Goal: Information Seeking & Learning: Learn about a topic

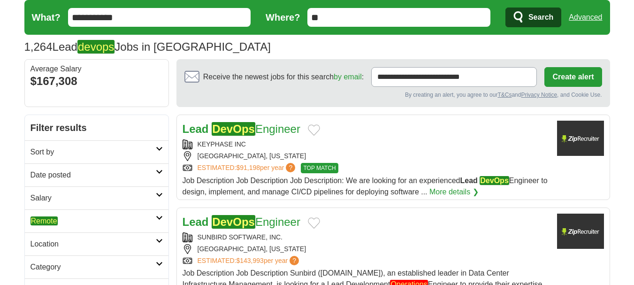
click at [54, 219] on em "Remote" at bounding box center [44, 220] width 27 height 9
click at [46, 241] on em "Remote" at bounding box center [44, 243] width 27 height 9
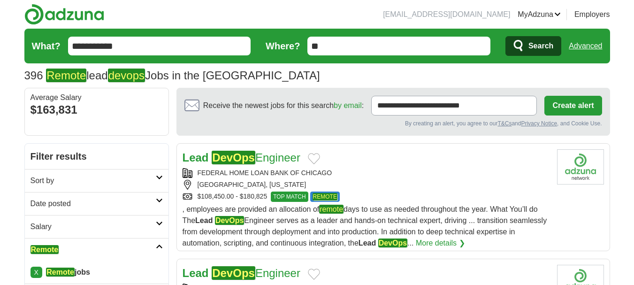
click at [79, 198] on h2 "Date posted" at bounding box center [93, 203] width 125 height 11
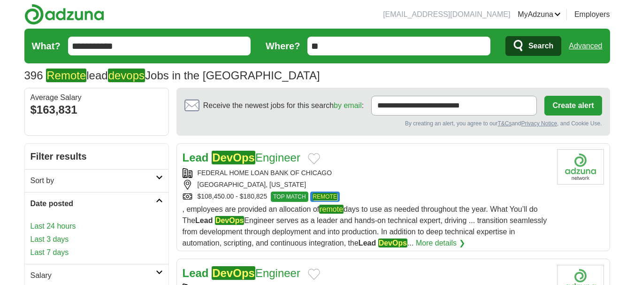
click at [54, 249] on link "Last 7 days" at bounding box center [97, 252] width 132 height 11
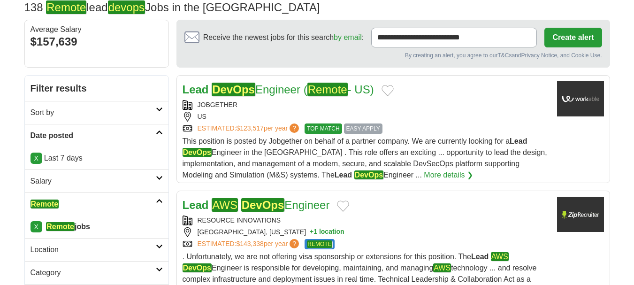
click at [456, 116] on div "US" at bounding box center [366, 117] width 367 height 10
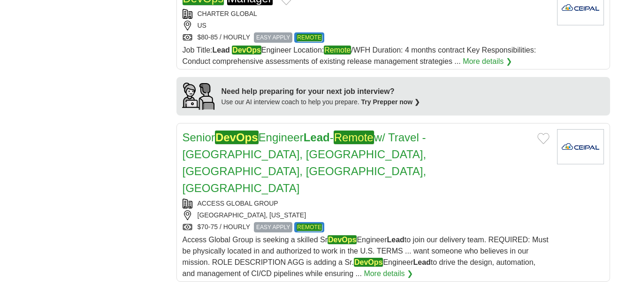
scroll to position [762, 0]
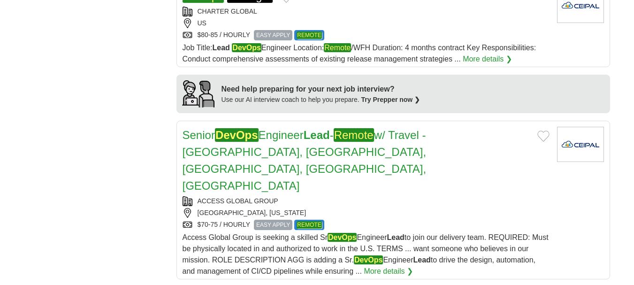
click at [283, 164] on h2 "Senior DevOps Engineer Lead - Remote w/ Travel - TX, NJ, NH, MA, NY" at bounding box center [356, 161] width 347 height 68
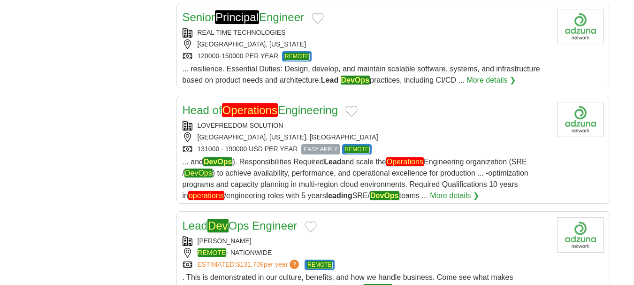
scroll to position [1164, 0]
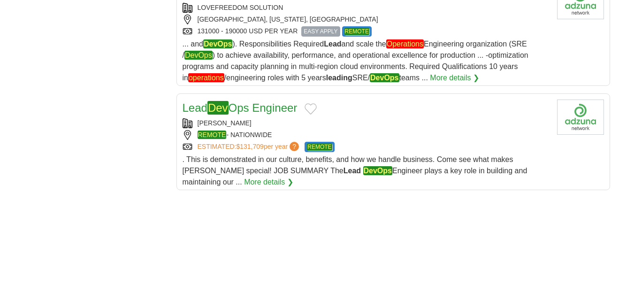
click at [373, 118] on div "SCHELLMAN" at bounding box center [366, 123] width 367 height 10
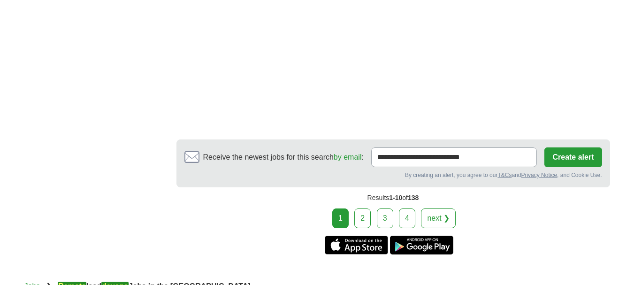
scroll to position [1419, 0]
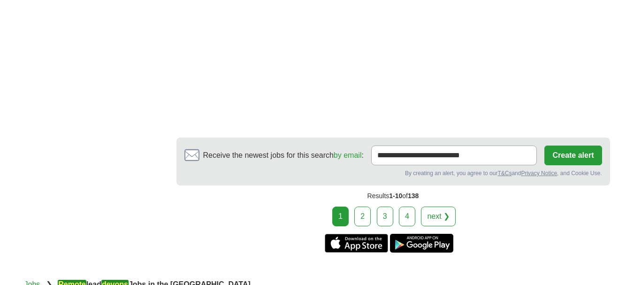
click at [360, 207] on link "2" at bounding box center [363, 217] width 16 height 20
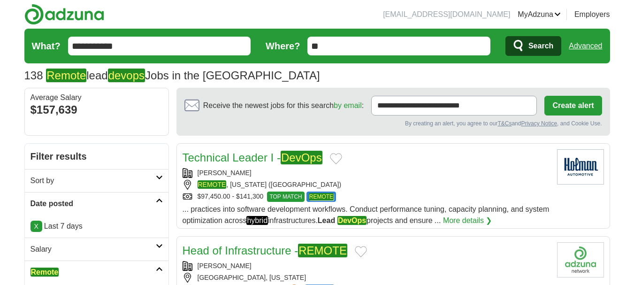
click at [33, 224] on link "X" at bounding box center [37, 226] width 12 height 11
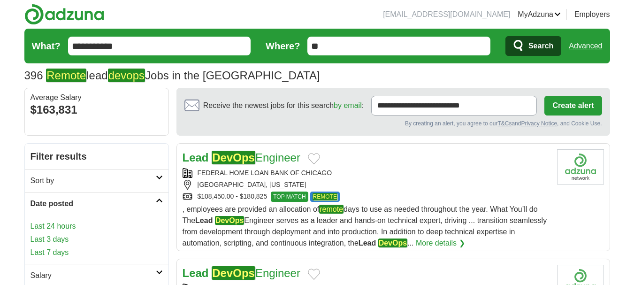
click at [52, 225] on link "Last 24 hours" at bounding box center [97, 226] width 132 height 11
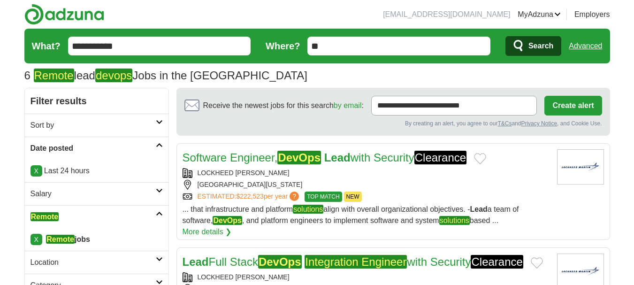
click at [35, 171] on link "X" at bounding box center [37, 170] width 12 height 11
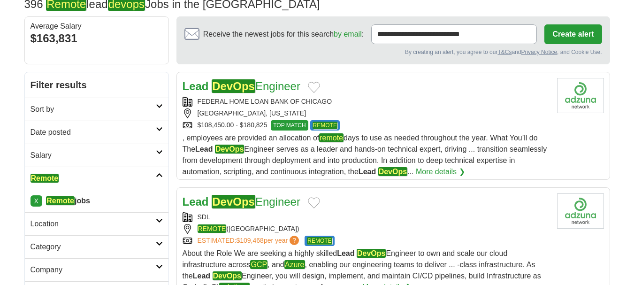
scroll to position [77, 0]
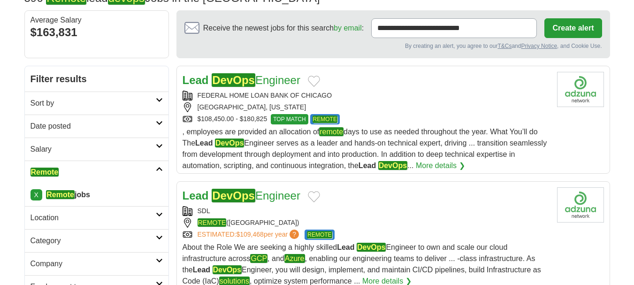
click at [354, 100] on div "FEDERAL HOME LOAN BANK OF CHICAGO CHICAGO, ILLINOIS $108,450.00 - $180,825 TOP …" at bounding box center [366, 108] width 367 height 34
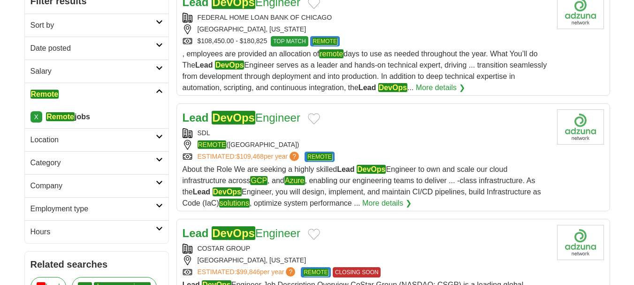
scroll to position [157, 0]
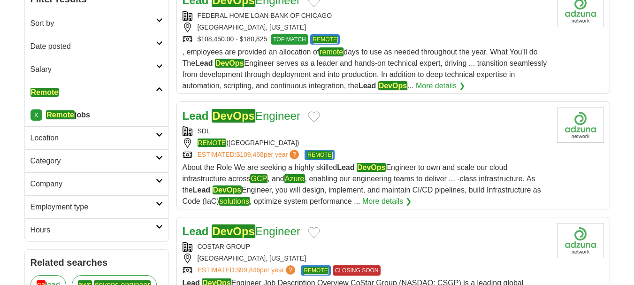
click at [354, 134] on div "SDL" at bounding box center [366, 131] width 367 height 10
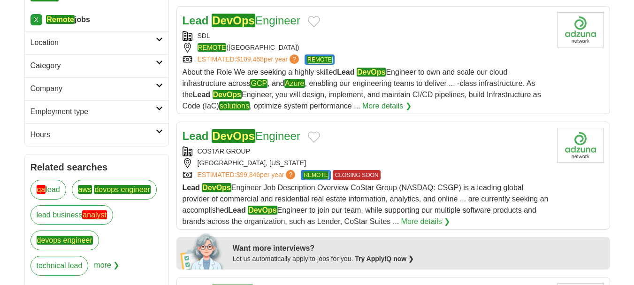
scroll to position [253, 0]
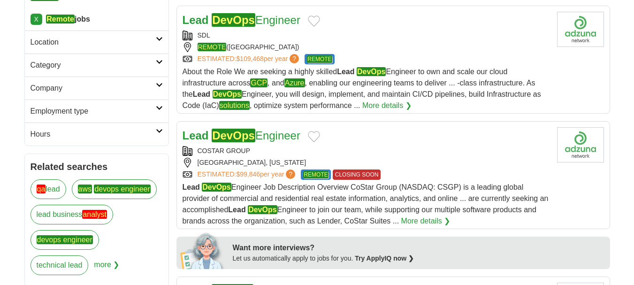
click at [316, 157] on div "COSTAR GROUP RICHMOND, VIRGINIA ESTIMATED: $99,846 per year ? REMOTE CLOSING SO…" at bounding box center [366, 163] width 367 height 34
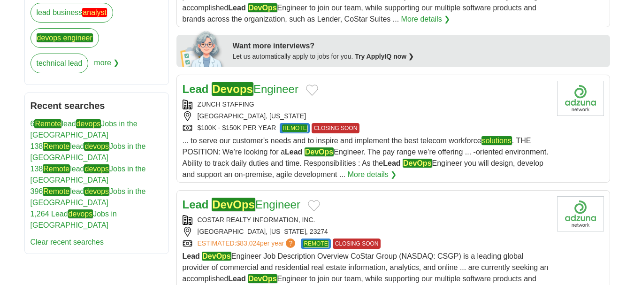
scroll to position [456, 0]
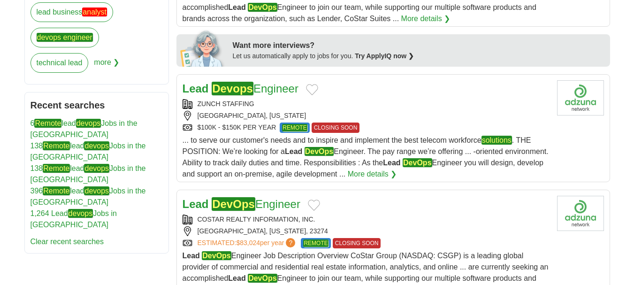
click at [374, 118] on div "PLANO, TEXAS" at bounding box center [366, 116] width 367 height 10
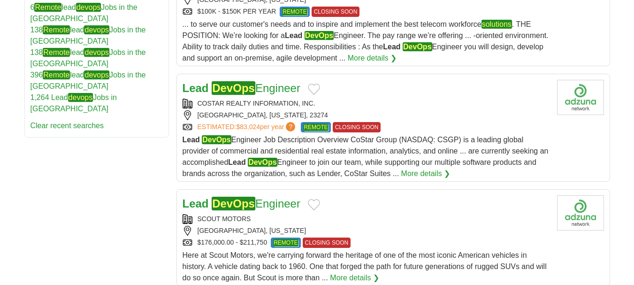
scroll to position [572, 0]
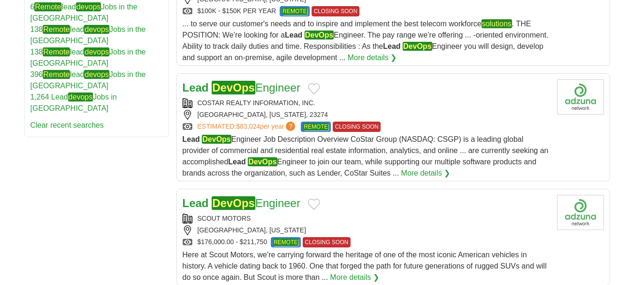
click at [401, 108] on div "COSTAR REALTY INFORMATION, INC." at bounding box center [366, 103] width 367 height 10
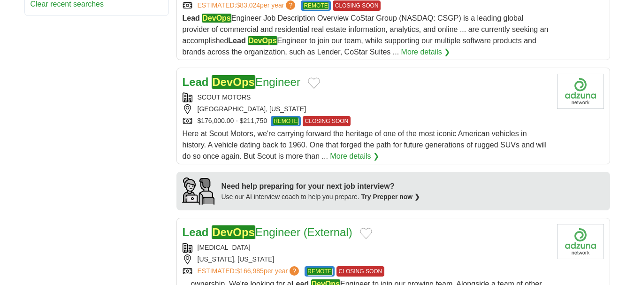
scroll to position [694, 0]
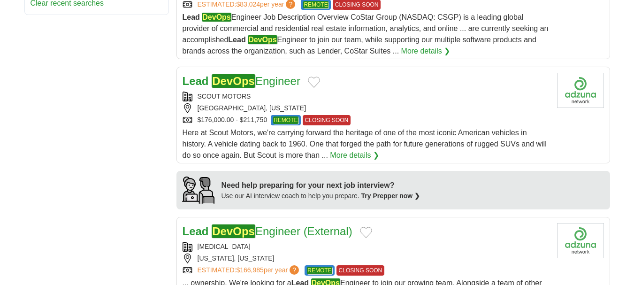
click at [370, 102] on div "SCOUT MOTORS FREMONT, CALIFORNIA $176,000.00 - $211,750 REMOTE CLOSING SOON" at bounding box center [366, 109] width 367 height 34
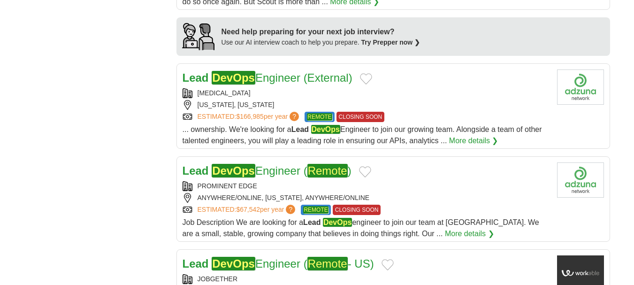
scroll to position [848, 0]
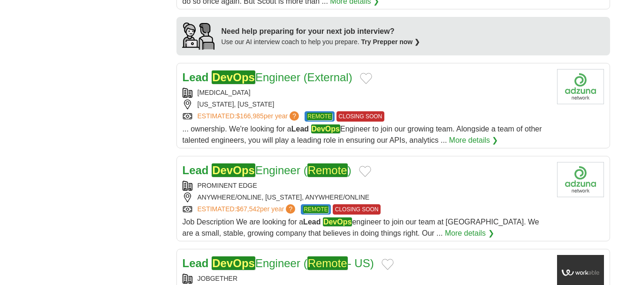
click at [302, 101] on div "NEW YORK, NEW YORK" at bounding box center [366, 105] width 367 height 10
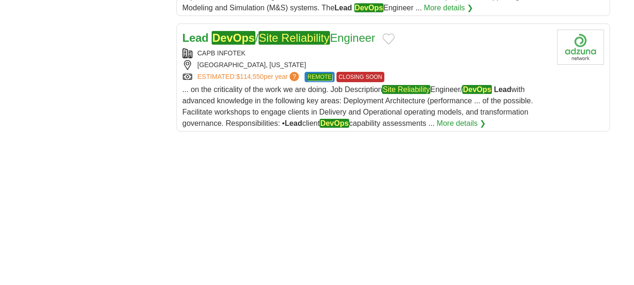
scroll to position [1189, 0]
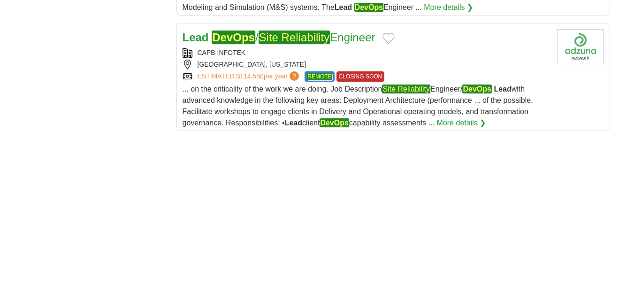
click at [389, 49] on div "CAPB INFOTEK" at bounding box center [366, 53] width 367 height 10
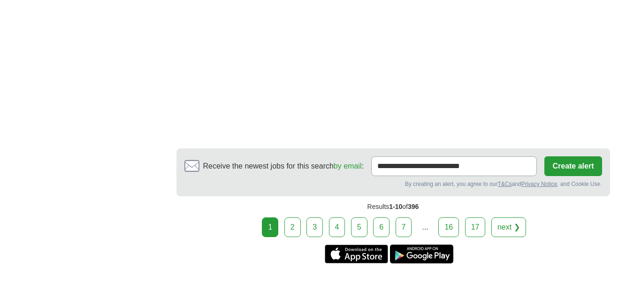
scroll to position [1358, 0]
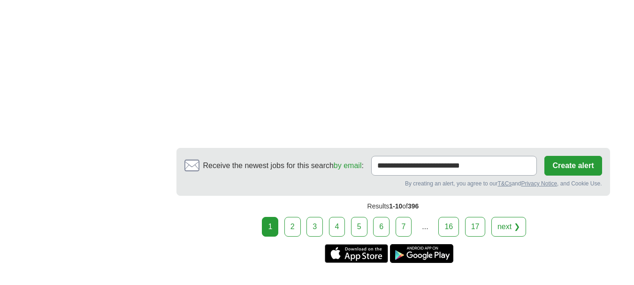
click at [295, 226] on link "2" at bounding box center [293, 227] width 16 height 20
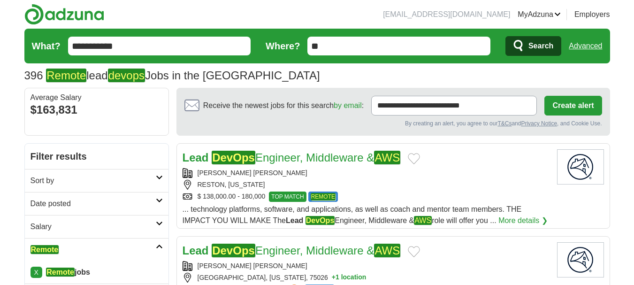
click at [347, 183] on div "RESTON, [US_STATE]" at bounding box center [366, 185] width 367 height 10
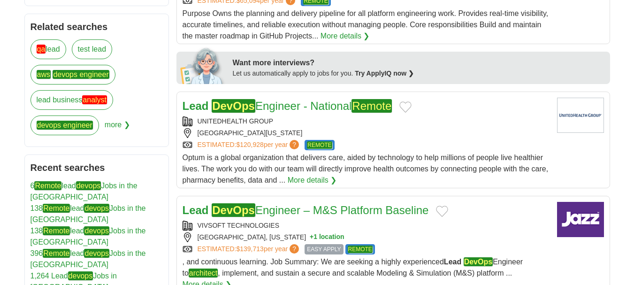
scroll to position [397, 0]
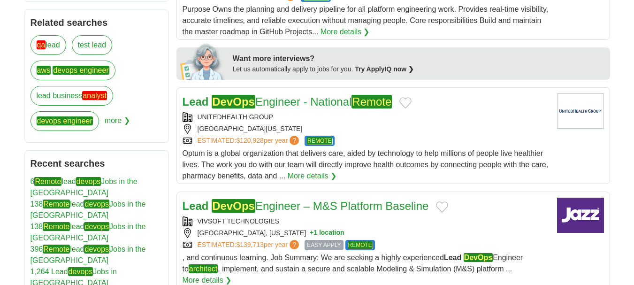
click at [368, 134] on div "EDEN PRAIRIE, MINNESOTA, 55344" at bounding box center [366, 129] width 367 height 10
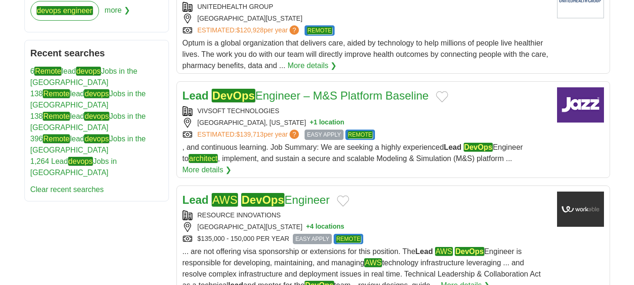
scroll to position [512, 0]
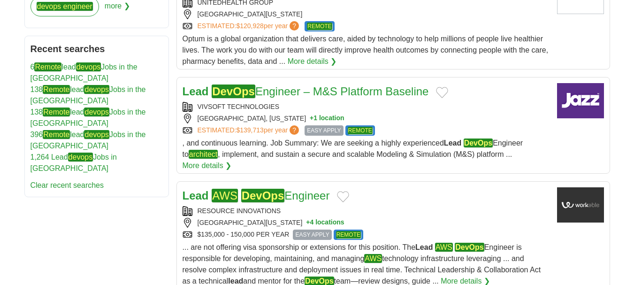
click at [359, 112] on div "VIVSOFT TECHNOLOGIES" at bounding box center [366, 107] width 367 height 10
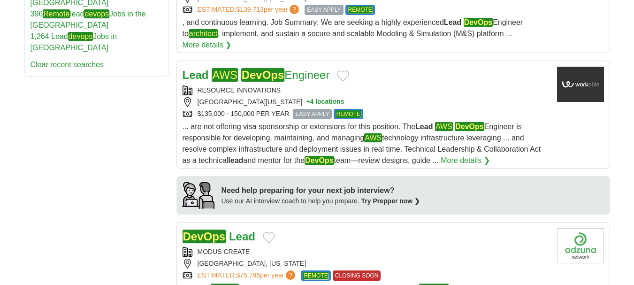
scroll to position [633, 0]
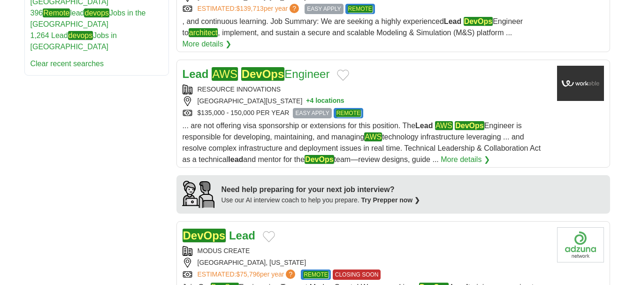
click at [374, 106] on div "SAN FRANCISCO CALIFORNIA + 4 locations" at bounding box center [366, 101] width 367 height 10
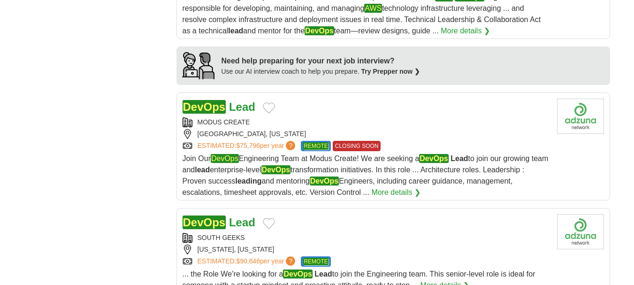
scroll to position [763, 0]
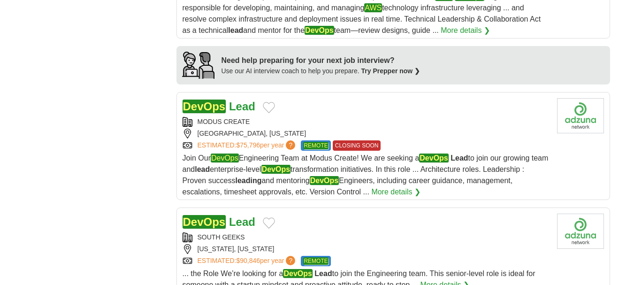
click at [305, 127] on div "MODUS CREATE" at bounding box center [366, 122] width 367 height 10
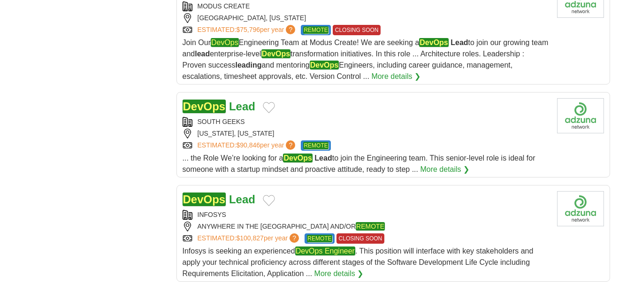
scroll to position [879, 0]
click at [297, 126] on div "SOUTH GEEKS" at bounding box center [366, 121] width 367 height 10
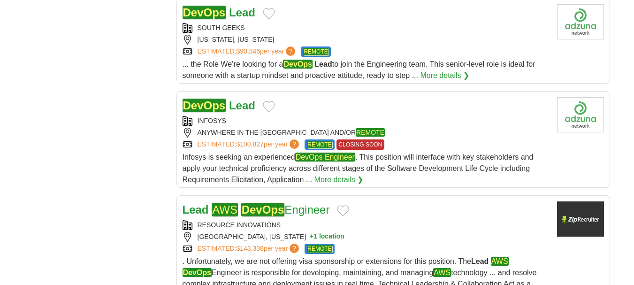
scroll to position [979, 0]
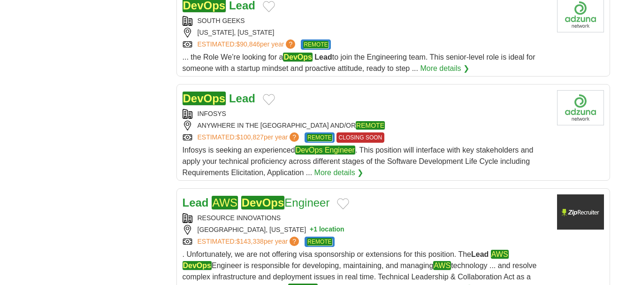
click at [365, 119] on div "INFOSYS" at bounding box center [366, 114] width 367 height 10
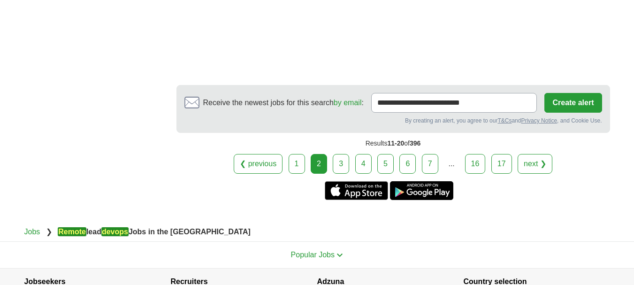
scroll to position [1409, 0]
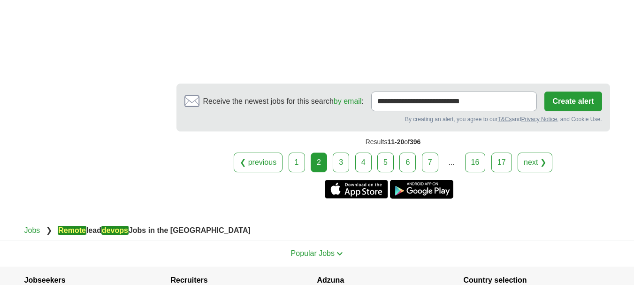
click at [335, 172] on link "3" at bounding box center [341, 163] width 16 height 20
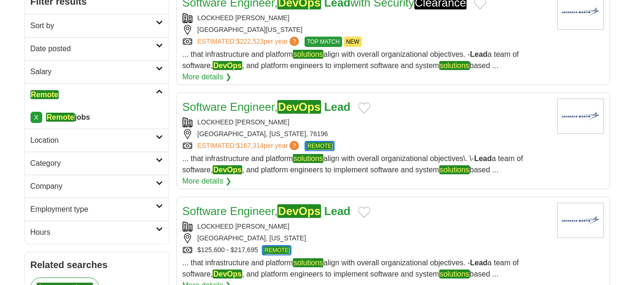
scroll to position [156, 0]
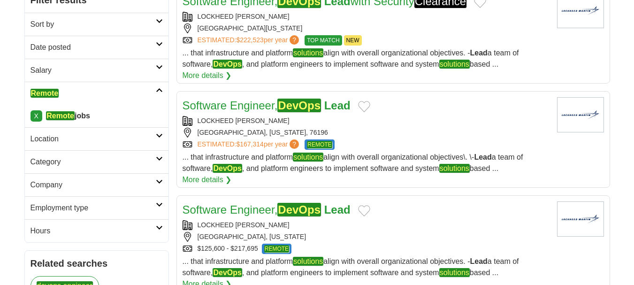
click at [353, 138] on div "LOCKHEED [PERSON_NAME] [GEOGRAPHIC_DATA], [US_STATE], 76196 ESTIMATED: $167,314…" at bounding box center [366, 133] width 367 height 34
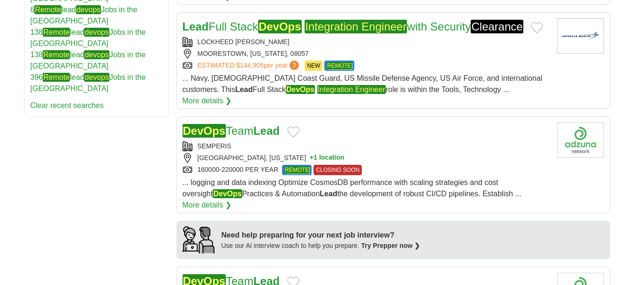
scroll to position [615, 0]
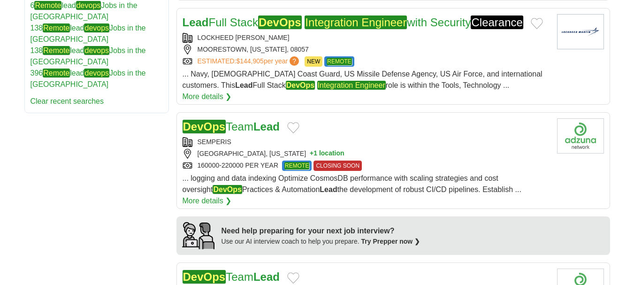
click at [343, 139] on div "SEMPERIS" at bounding box center [366, 142] width 367 height 10
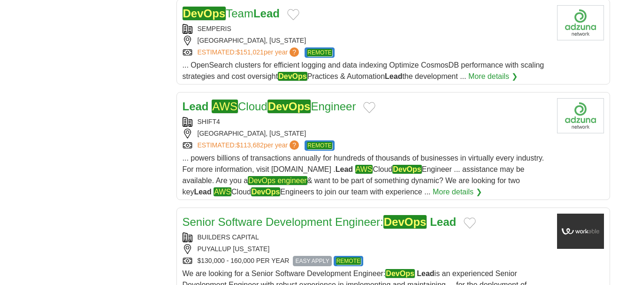
scroll to position [879, 0]
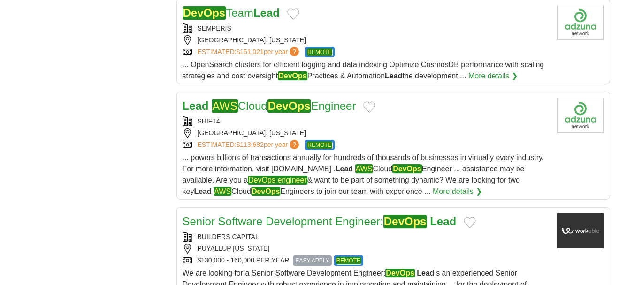
click at [371, 128] on div "[GEOGRAPHIC_DATA], [US_STATE]" at bounding box center [366, 133] width 367 height 10
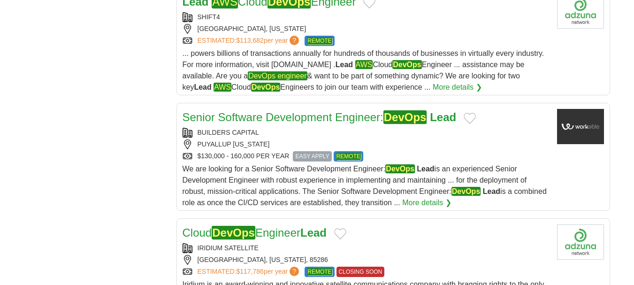
scroll to position [984, 0]
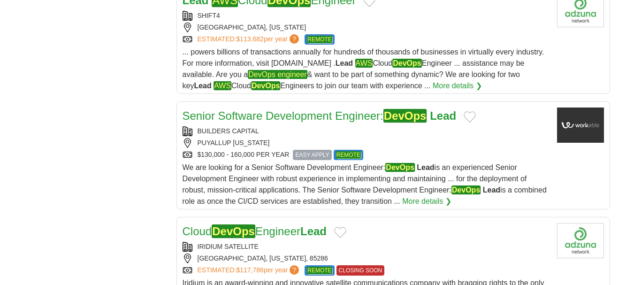
click at [357, 126] on div "BUILDERS CAPITAL" at bounding box center [366, 131] width 367 height 10
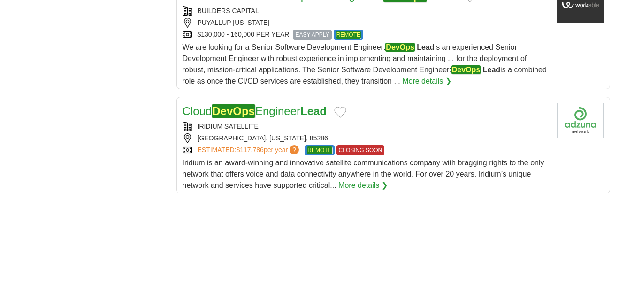
scroll to position [1105, 0]
click at [308, 133] on div "[GEOGRAPHIC_DATA], [US_STATE], 85286" at bounding box center [366, 138] width 367 height 10
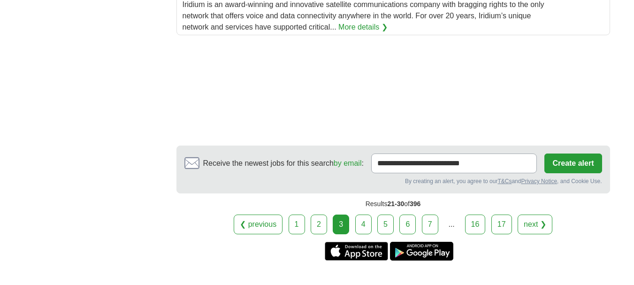
scroll to position [1263, 0]
click at [363, 214] on link "4" at bounding box center [363, 224] width 16 height 20
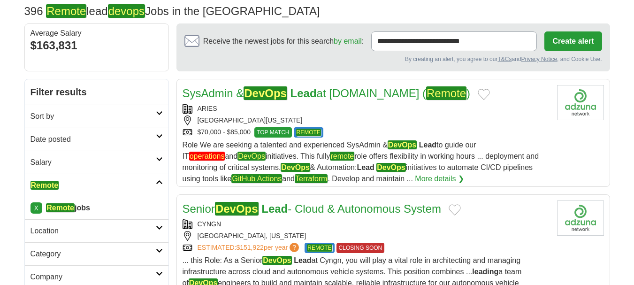
scroll to position [95, 0]
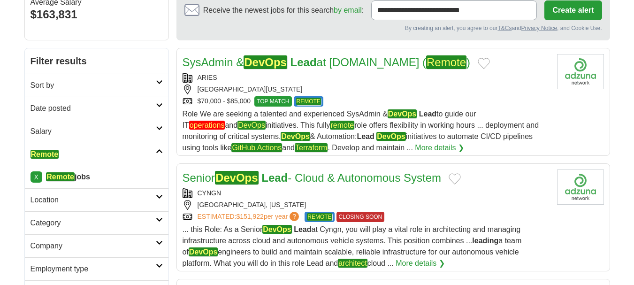
click at [353, 82] on div "ARIES" at bounding box center [366, 78] width 367 height 10
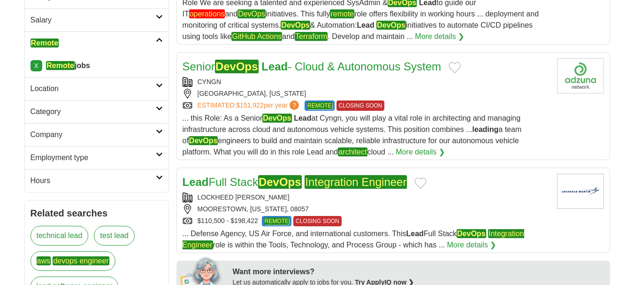
scroll to position [208, 0]
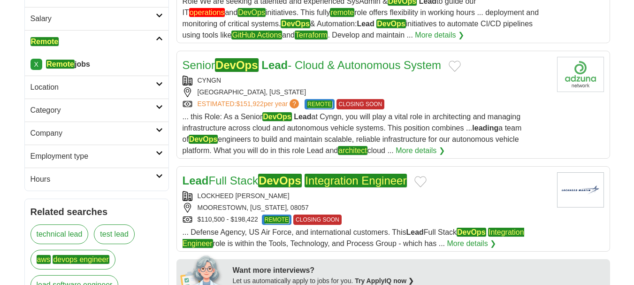
click at [346, 89] on div "MOUNTAIN VIEW, CALIFORNIA" at bounding box center [366, 92] width 367 height 10
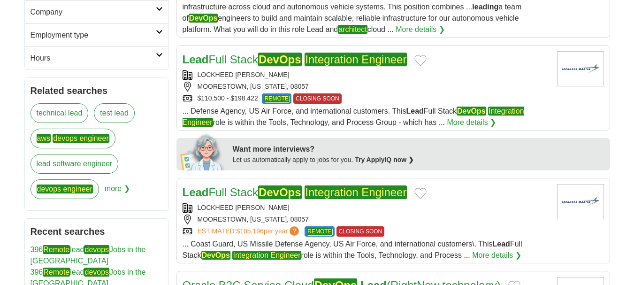
scroll to position [330, 0]
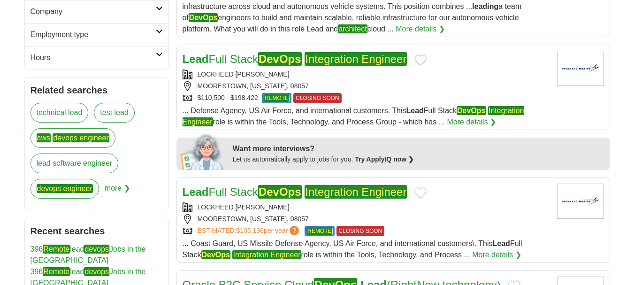
click at [372, 85] on div "MOORESTOWN, NEW JERSEY, 08057" at bounding box center [366, 86] width 367 height 10
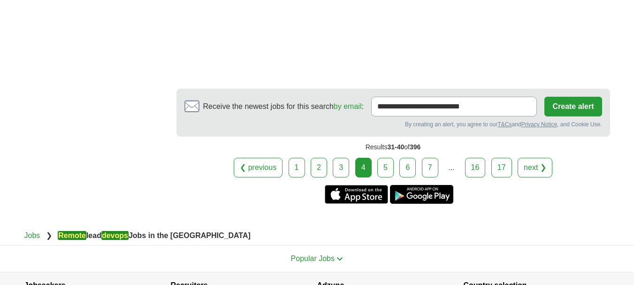
scroll to position [1284, 0]
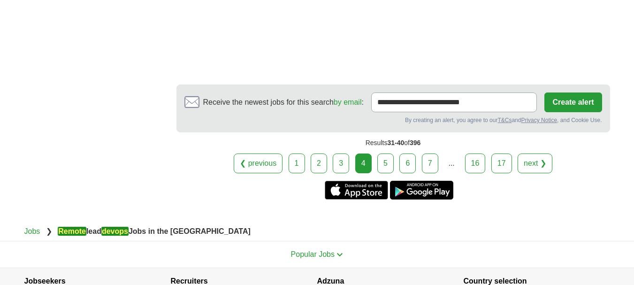
click at [386, 156] on link "5" at bounding box center [386, 164] width 16 height 20
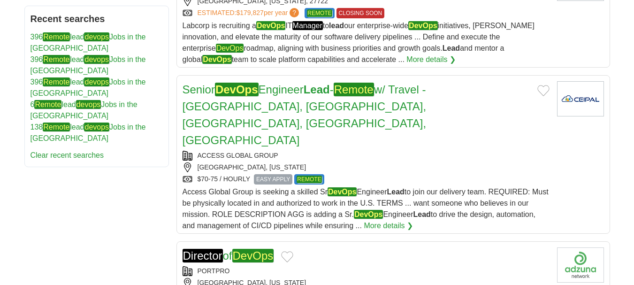
scroll to position [542, 0]
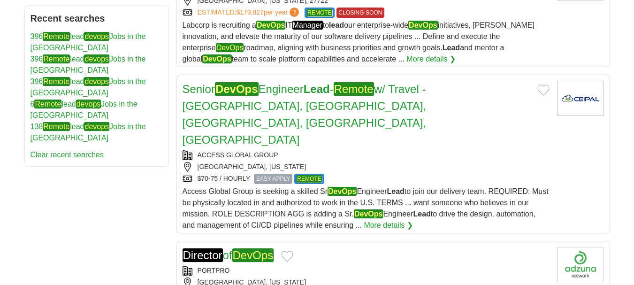
click at [308, 116] on div "Senior DevOps Engineer Lead - Remote w/ Travel - [GEOGRAPHIC_DATA], [GEOGRAPHIC…" at bounding box center [366, 156] width 367 height 150
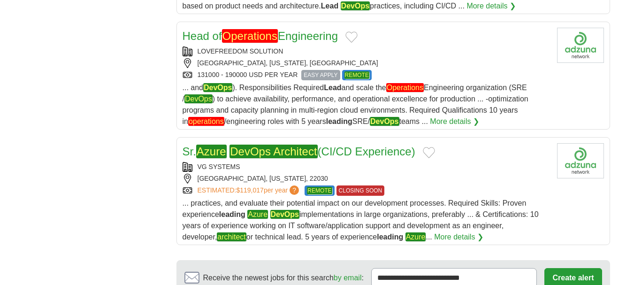
scroll to position [1110, 0]
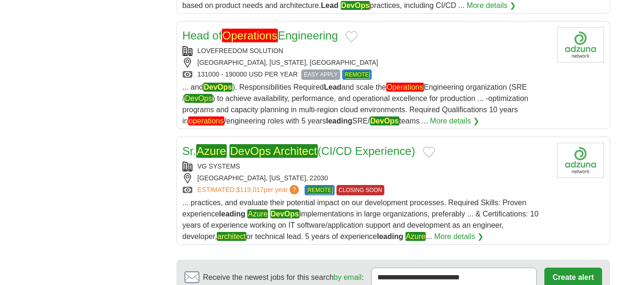
click at [295, 162] on div "VG SYSTEMS" at bounding box center [366, 167] width 367 height 10
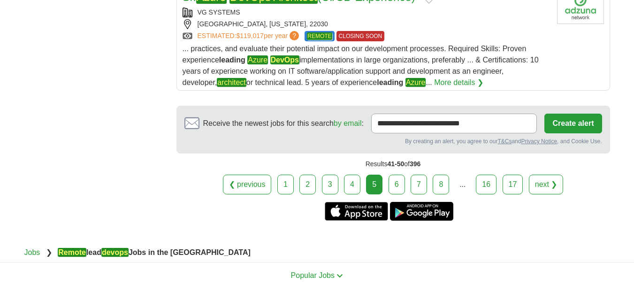
scroll to position [1264, 0]
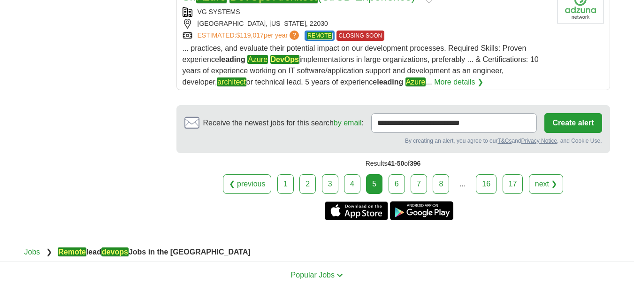
click at [401, 174] on link "6" at bounding box center [397, 184] width 16 height 20
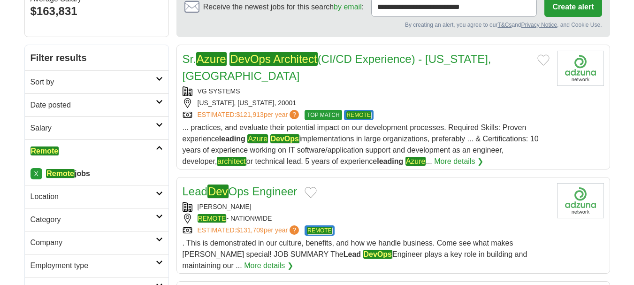
click at [407, 86] on div "VG SYSTEMS" at bounding box center [366, 91] width 367 height 10
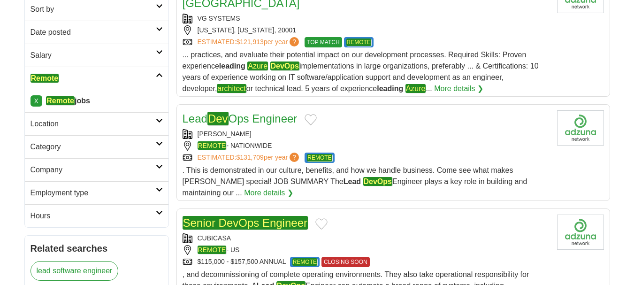
scroll to position [172, 0]
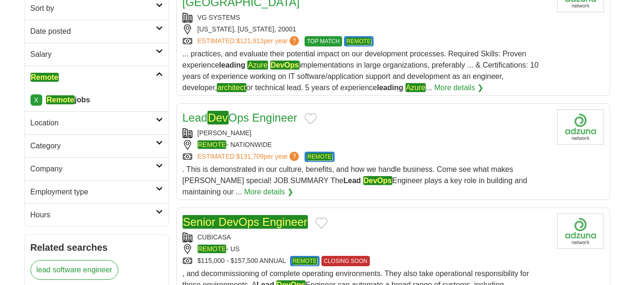
click at [308, 128] on div "[PERSON_NAME]" at bounding box center [366, 133] width 367 height 10
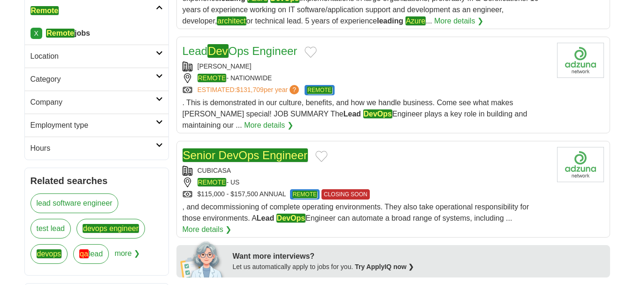
scroll to position [239, 0]
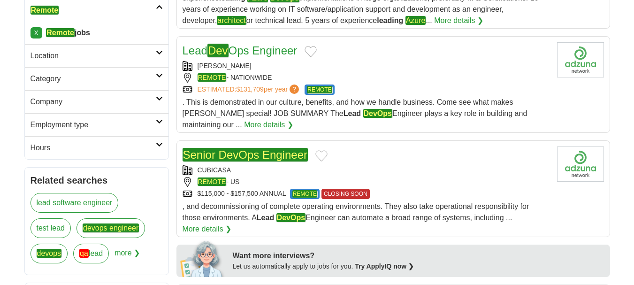
click at [355, 177] on div "REMOTE - US" at bounding box center [366, 182] width 367 height 10
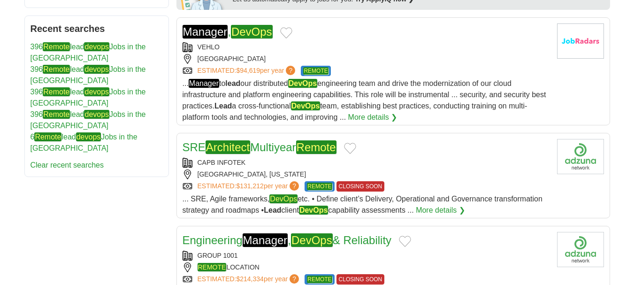
scroll to position [538, 0]
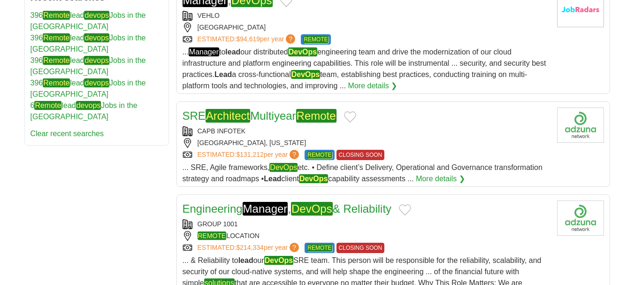
click at [375, 138] on div "CHARLOTTE, NORTH CAROLINA" at bounding box center [366, 143] width 367 height 10
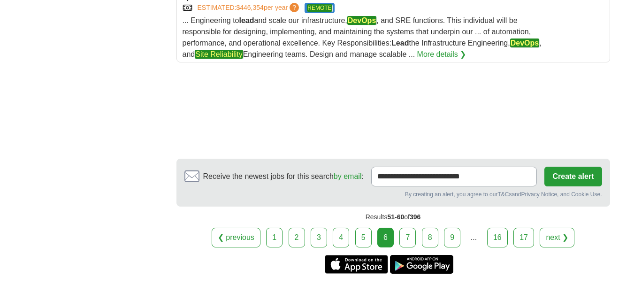
scroll to position [1248, 0]
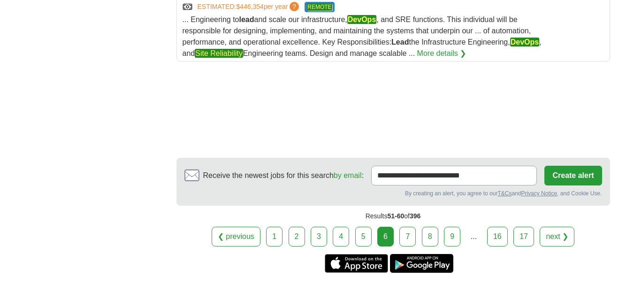
click at [402, 227] on link "7" at bounding box center [408, 237] width 16 height 20
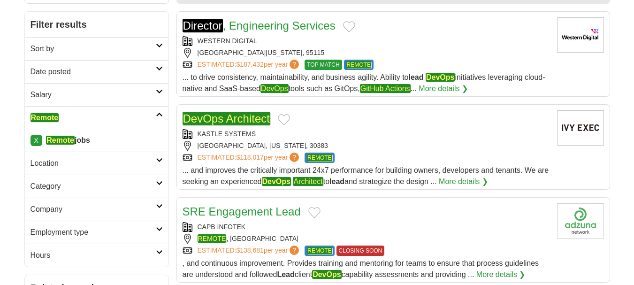
click at [359, 136] on div "KASTLE SYSTEMS" at bounding box center [366, 134] width 367 height 10
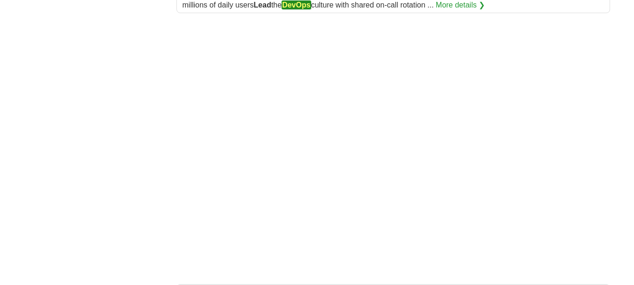
scroll to position [1259, 0]
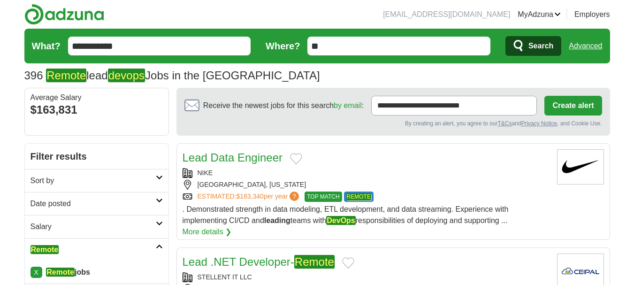
click at [368, 156] on div "Lead Data Engineer" at bounding box center [366, 157] width 367 height 17
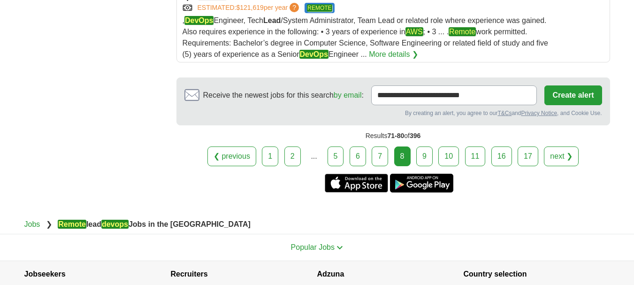
scroll to position [1150, 0]
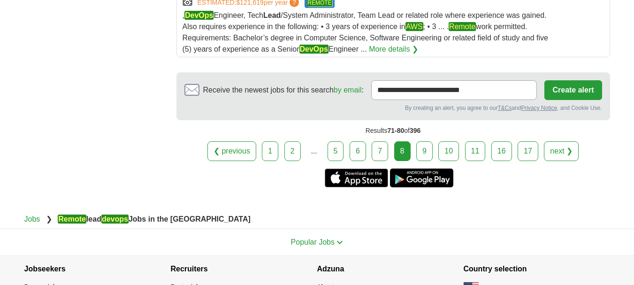
click at [420, 161] on link "9" at bounding box center [425, 151] width 16 height 20
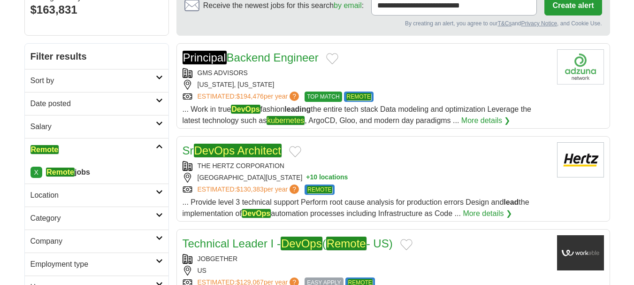
scroll to position [100, 0]
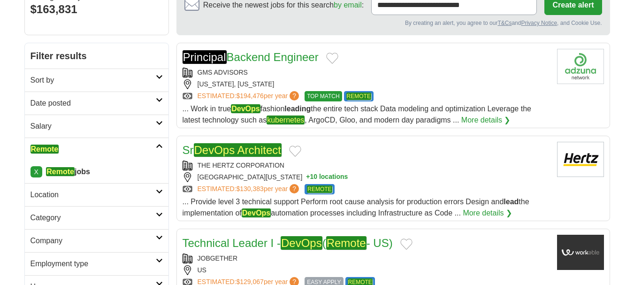
click at [420, 165] on div "THE HERTZ CORPORATION" at bounding box center [366, 166] width 367 height 10
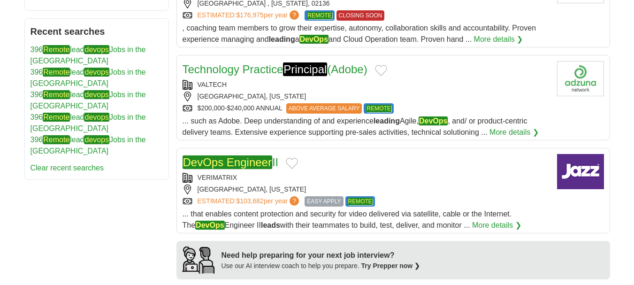
scroll to position [571, 0]
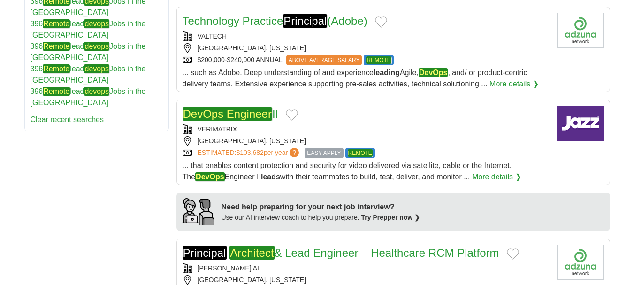
click at [335, 133] on div "VERIMATRIX" at bounding box center [366, 129] width 367 height 10
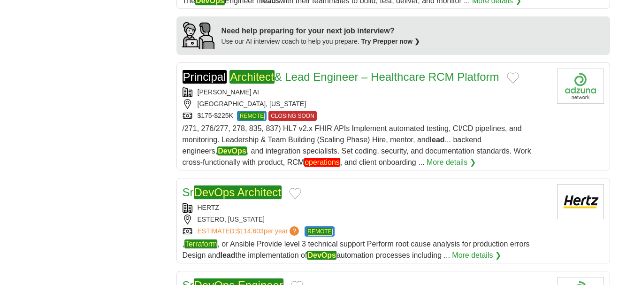
scroll to position [748, 0]
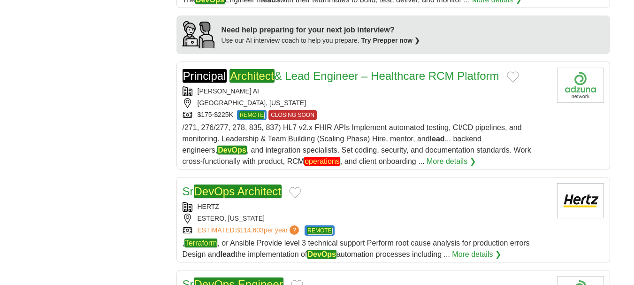
click at [348, 203] on div "HERTZ" at bounding box center [366, 207] width 367 height 10
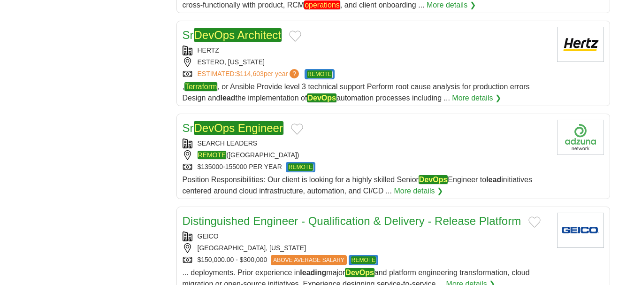
scroll to position [935, 0]
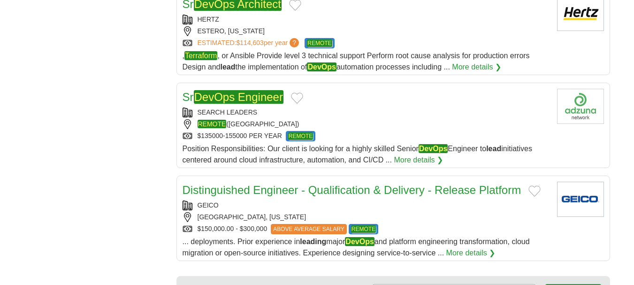
click at [355, 129] on div "SEARCH LEADERS REMOTE (UNITED STATES) $135000-155000 PER YEAR REMOTE" at bounding box center [366, 125] width 367 height 34
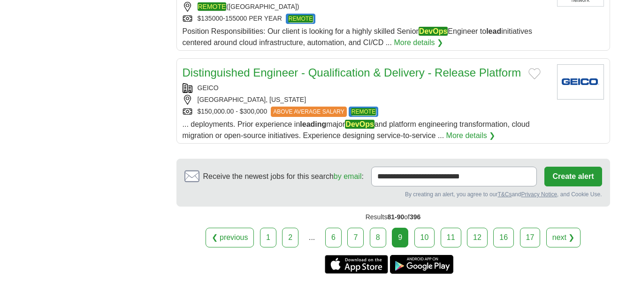
scroll to position [1061, 0]
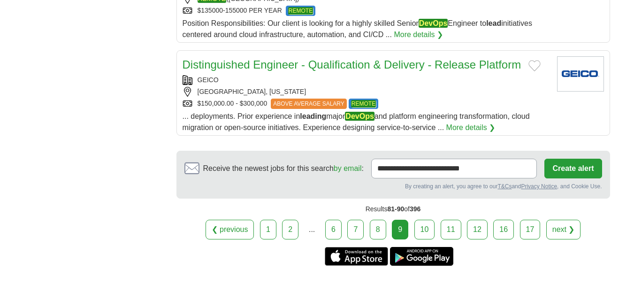
click at [430, 229] on link "10" at bounding box center [425, 230] width 21 height 20
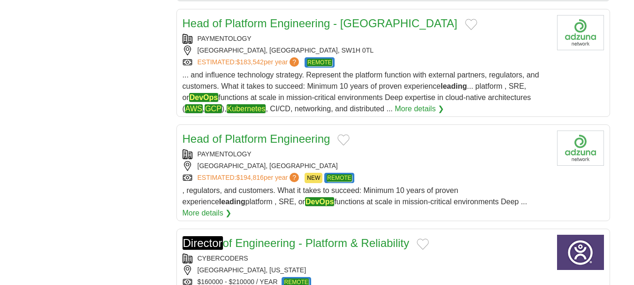
scroll to position [804, 0]
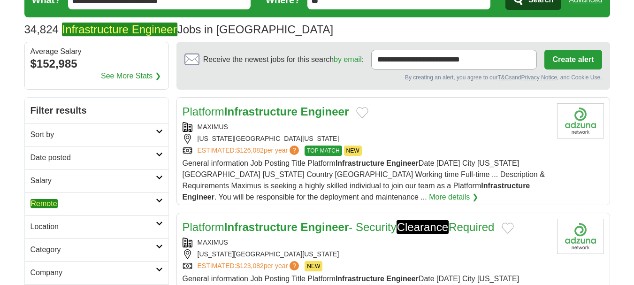
scroll to position [46, 0]
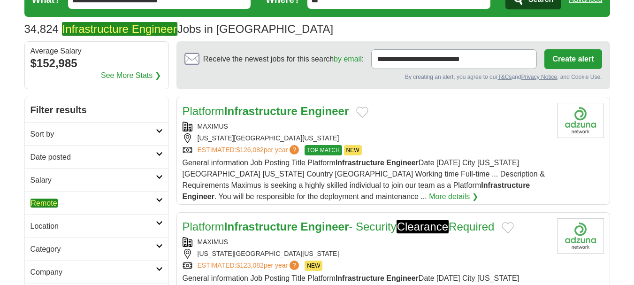
click at [100, 209] on link "Remote" at bounding box center [97, 203] width 144 height 23
click at [56, 229] on em "Remote" at bounding box center [44, 225] width 27 height 9
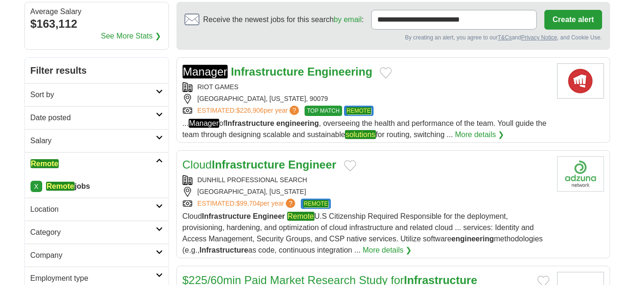
scroll to position [86, 0]
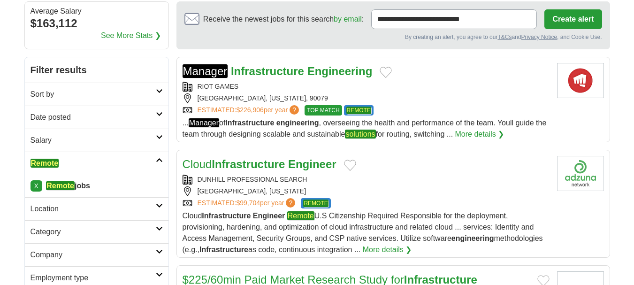
click at [381, 184] on div "DUNHILL PROFESSIONAL SEARCH" at bounding box center [366, 180] width 367 height 10
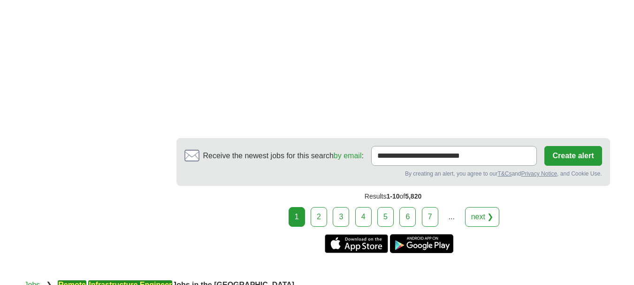
scroll to position [1753, 0]
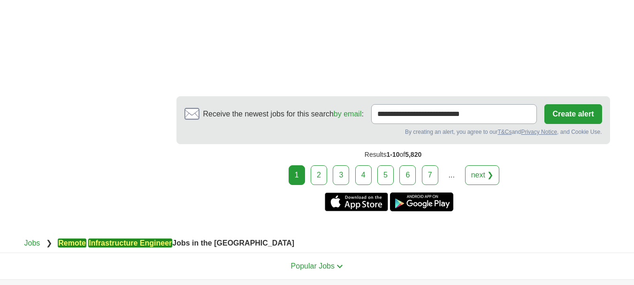
click at [319, 175] on link "2" at bounding box center [319, 175] width 16 height 20
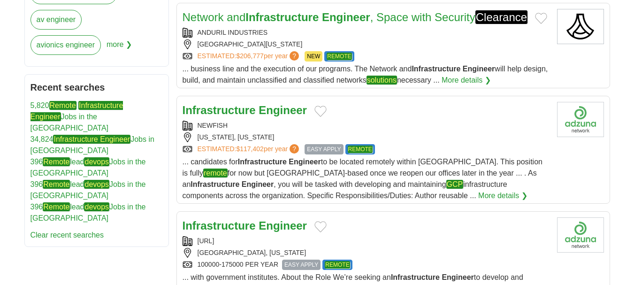
scroll to position [501, 0]
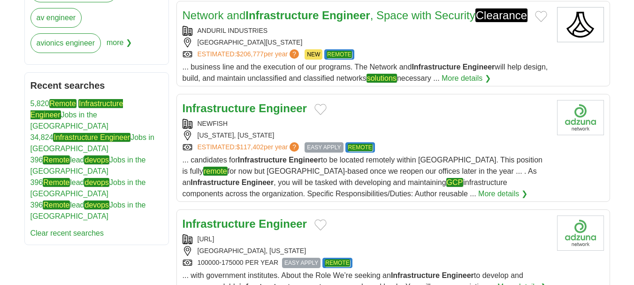
click at [330, 129] on div "NEWFISH" at bounding box center [366, 124] width 367 height 10
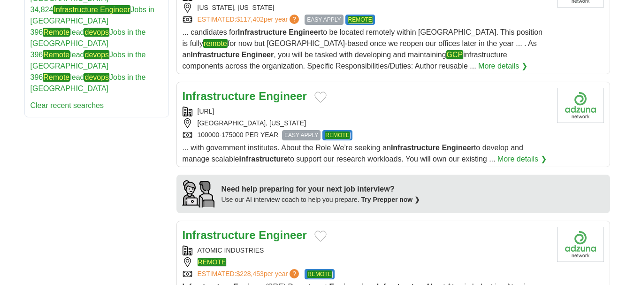
scroll to position [629, 0]
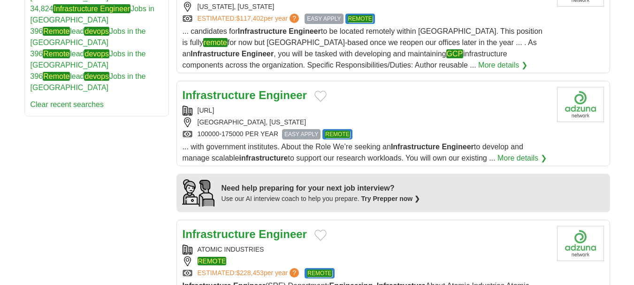
click at [343, 116] on div "[URL]" at bounding box center [366, 111] width 367 height 10
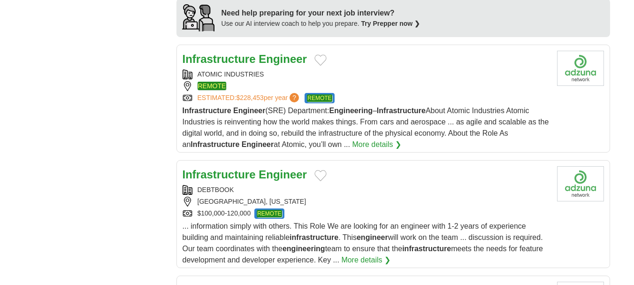
scroll to position [804, 0]
click at [364, 92] on div "REMOTE" at bounding box center [366, 87] width 367 height 10
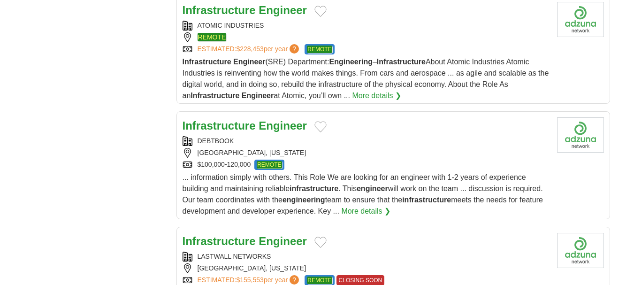
scroll to position [854, 0]
click at [330, 146] on div "DEBTBOOK" at bounding box center [366, 141] width 367 height 10
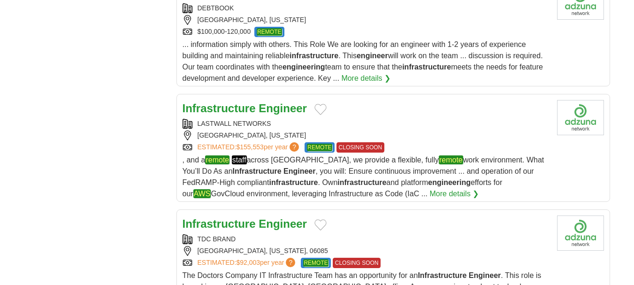
click at [305, 147] on div "LASTWALL NETWORKS HONOLULU, HAWAII ESTIMATED: $155,553 per year ? REMOTE CLOSIN…" at bounding box center [366, 136] width 367 height 34
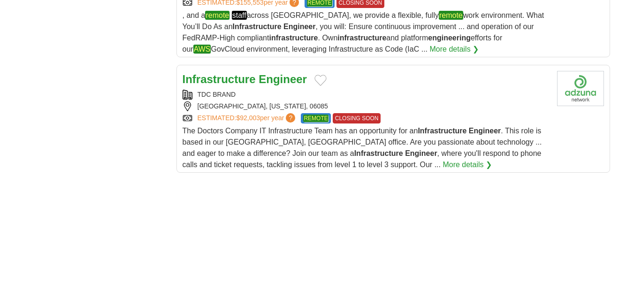
scroll to position [1131, 0]
click at [351, 116] on div "TDC BRAND UNIONVILLE, CONNECTICUT, 06085 ESTIMATED: $92,003 per year ? REMOTE C…" at bounding box center [366, 106] width 367 height 34
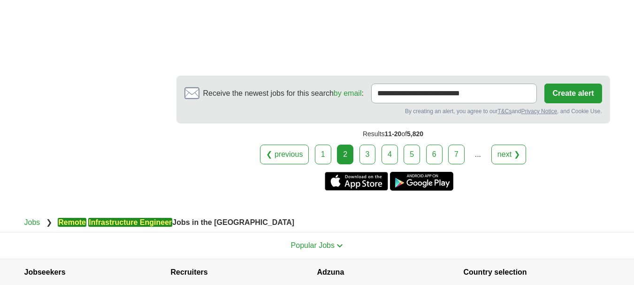
scroll to position [1497, 0]
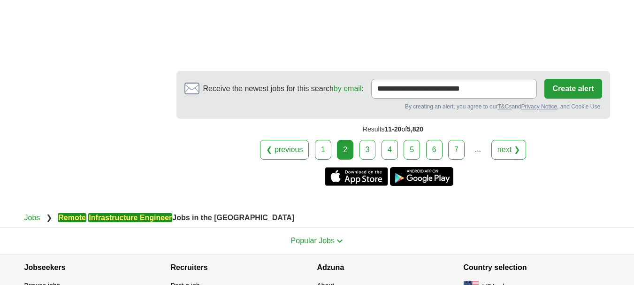
click at [366, 160] on link "3" at bounding box center [368, 150] width 16 height 20
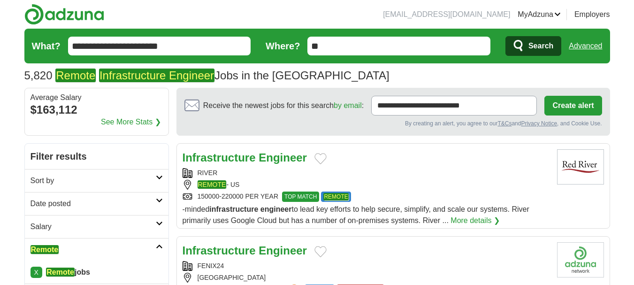
scroll to position [50, 0]
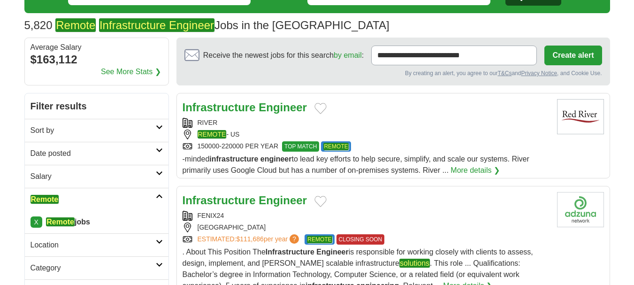
click at [341, 129] on div "RIVER REMOTE - US 150000-220000 PER YEAR TOP MATCH REMOTE" at bounding box center [366, 135] width 367 height 34
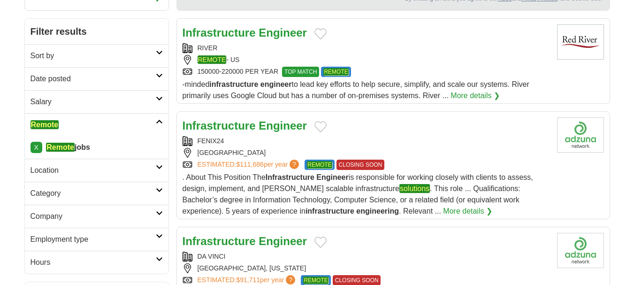
scroll to position [129, 0]
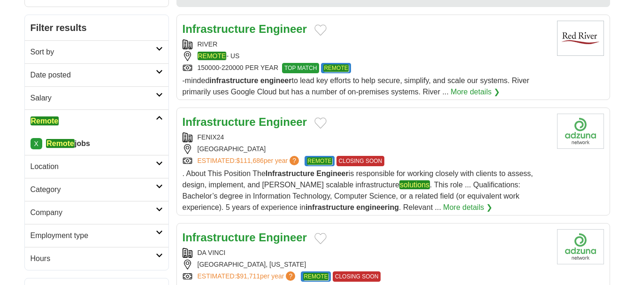
click at [264, 138] on div "FENIX24" at bounding box center [366, 137] width 367 height 10
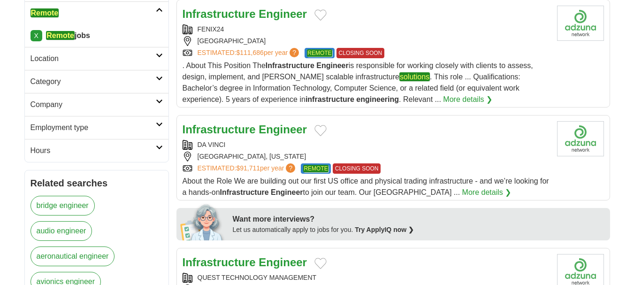
scroll to position [237, 0]
click at [255, 150] on div "DA VINCI MIAMI, FLORIDA ESTIMATED: $91,711 per year ? REMOTE CLOSING SOON" at bounding box center [366, 156] width 367 height 34
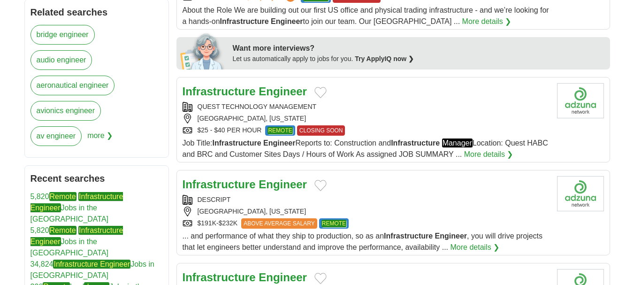
scroll to position [407, 0]
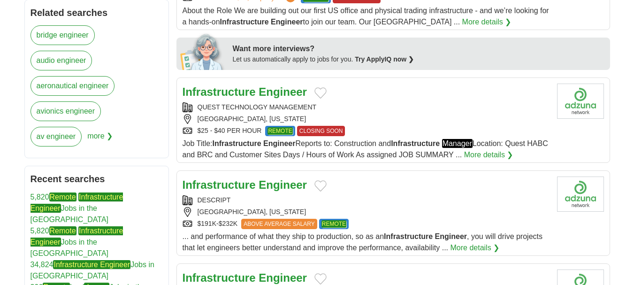
click at [356, 117] on div "ROSEVILLE, CALIFORNIA" at bounding box center [366, 119] width 367 height 10
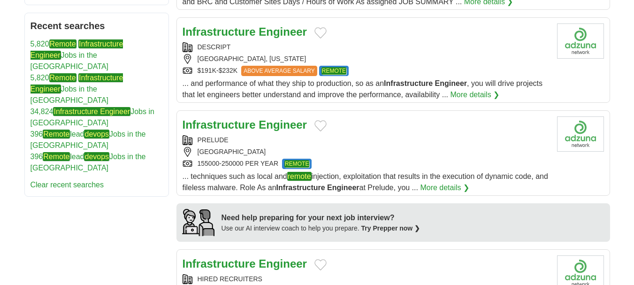
scroll to position [561, 0]
click at [376, 38] on div "Infrastructure Engineer" at bounding box center [366, 31] width 367 height 17
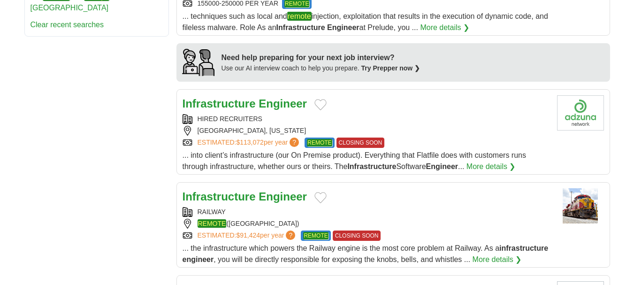
scroll to position [721, 0]
click at [262, 126] on div "[GEOGRAPHIC_DATA], [US_STATE]" at bounding box center [366, 130] width 367 height 10
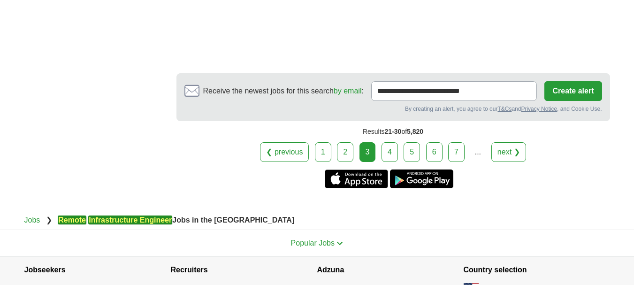
scroll to position [1443, 0]
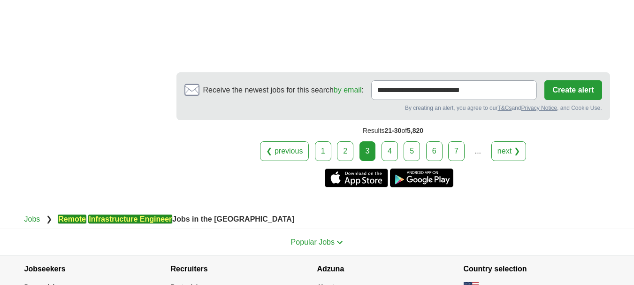
click at [390, 161] on link "4" at bounding box center [390, 151] width 16 height 20
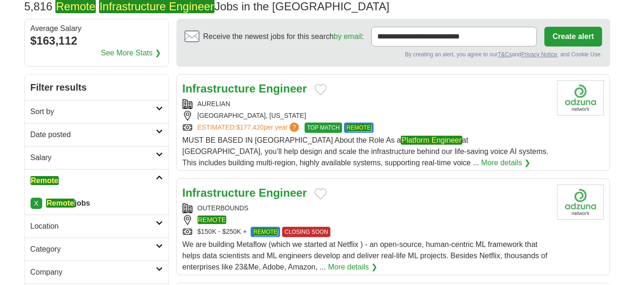
click at [412, 120] on div "[GEOGRAPHIC_DATA], [US_STATE]" at bounding box center [366, 116] width 367 height 10
click at [363, 202] on div "Infrastructure Engineer OUTERBOUNDS REMOTE $150K - $250K + REMOTE CLOSING SOON …" at bounding box center [366, 229] width 367 height 88
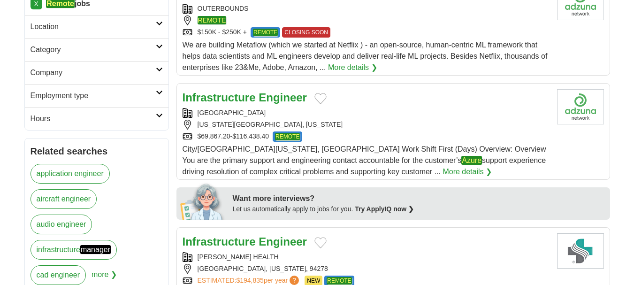
scroll to position [271, 0]
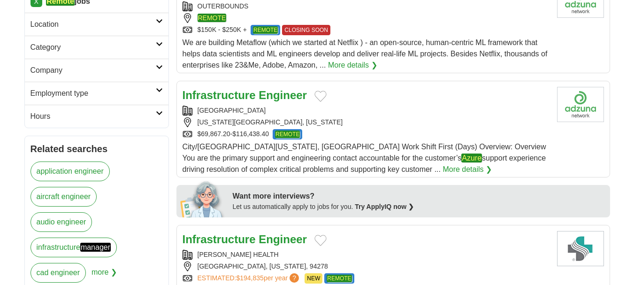
click at [323, 124] on div "[US_STATE][GEOGRAPHIC_DATA], [US_STATE]" at bounding box center [366, 122] width 367 height 10
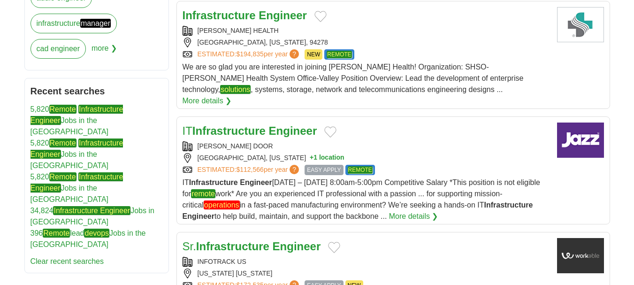
scroll to position [496, 0]
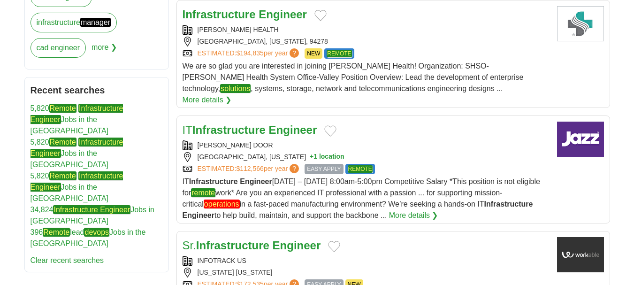
click at [410, 140] on div "[PERSON_NAME] DOOR [GEOGRAPHIC_DATA], [US_STATE] + 1 location ESTIMATED: $112,5…" at bounding box center [366, 157] width 367 height 34
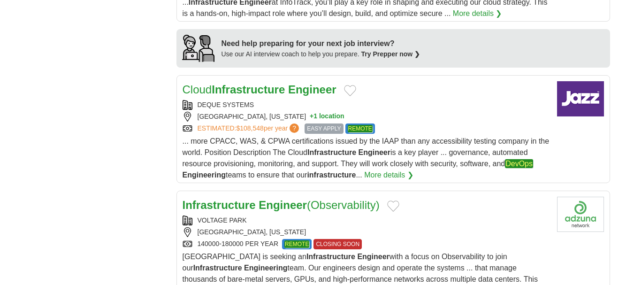
scroll to position [791, 0]
click at [374, 111] on div "[GEOGRAPHIC_DATA], [US_STATE] + 1 location" at bounding box center [366, 116] width 367 height 10
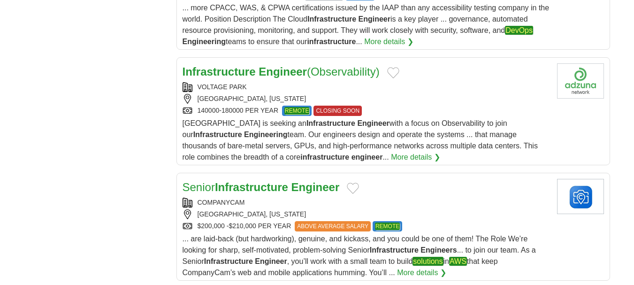
scroll to position [926, 0]
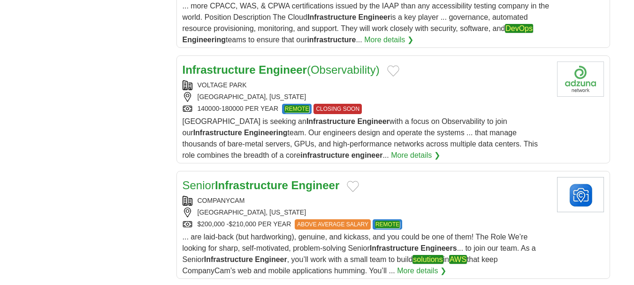
click at [371, 92] on div "[GEOGRAPHIC_DATA], [US_STATE]" at bounding box center [366, 97] width 367 height 10
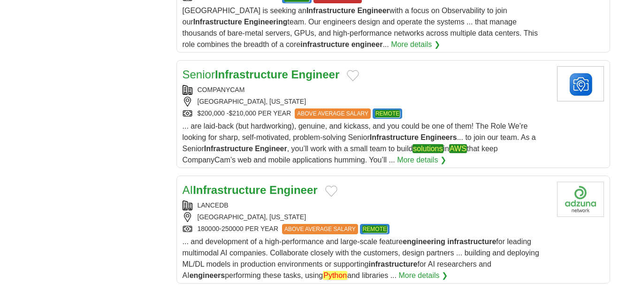
scroll to position [1037, 0]
click at [290, 96] on div "LINCOLN, NEBRASKA" at bounding box center [366, 101] width 367 height 10
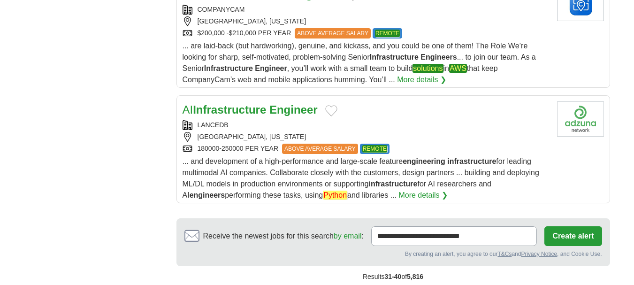
scroll to position [1132, 0]
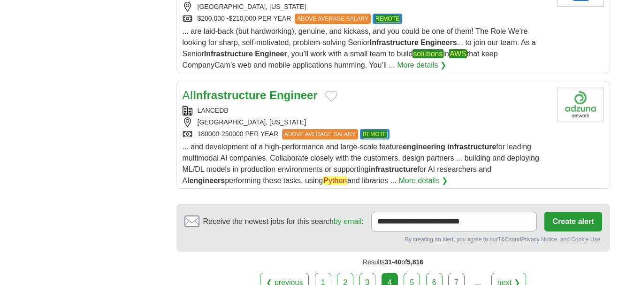
click at [258, 106] on div "LANCEDB" at bounding box center [366, 111] width 367 height 10
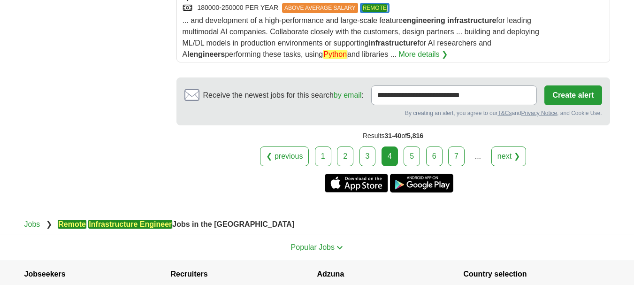
scroll to position [1259, 0]
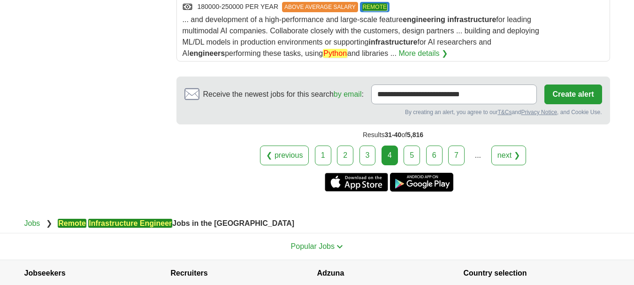
click at [417, 146] on link "5" at bounding box center [412, 156] width 16 height 20
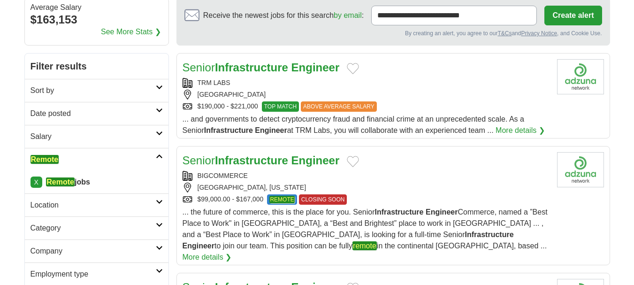
scroll to position [91, 0]
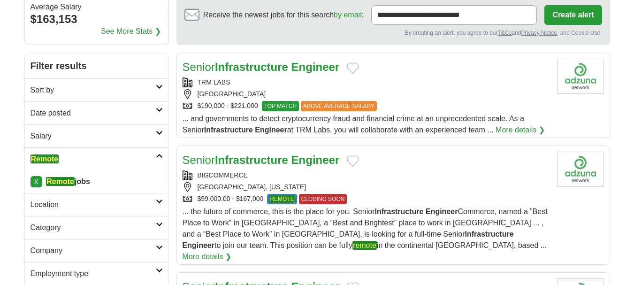
click at [426, 189] on div "[GEOGRAPHIC_DATA], [US_STATE]" at bounding box center [366, 187] width 367 height 10
click at [382, 96] on div "[GEOGRAPHIC_DATA]" at bounding box center [366, 94] width 367 height 10
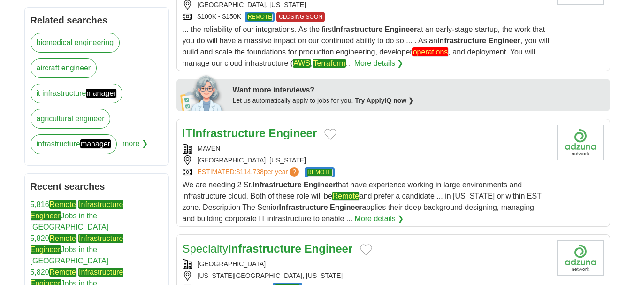
scroll to position [400, 0]
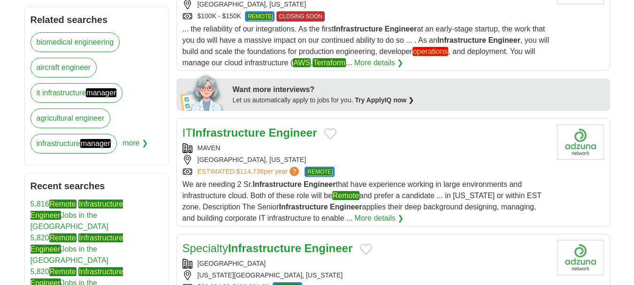
click at [370, 155] on div "[GEOGRAPHIC_DATA], [US_STATE]" at bounding box center [366, 160] width 367 height 10
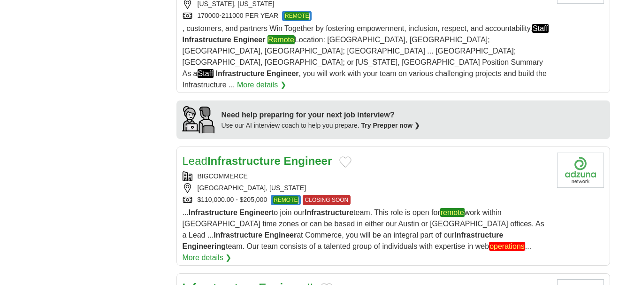
scroll to position [788, 0]
click at [373, 183] on div "[GEOGRAPHIC_DATA], [US_STATE]" at bounding box center [366, 188] width 367 height 10
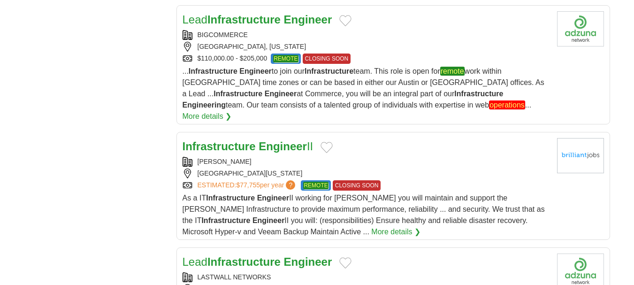
scroll to position [929, 0]
click at [340, 156] on div "TAYLOR MORRISON" at bounding box center [366, 161] width 367 height 10
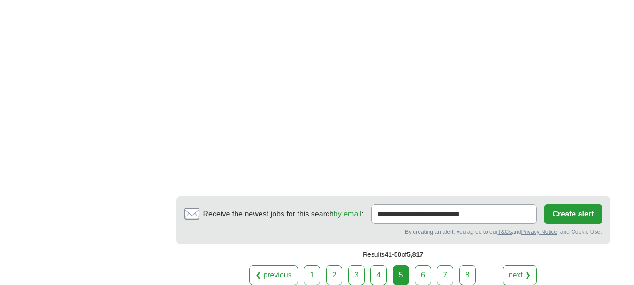
scroll to position [1431, 0]
click at [423, 265] on link "6" at bounding box center [423, 275] width 16 height 20
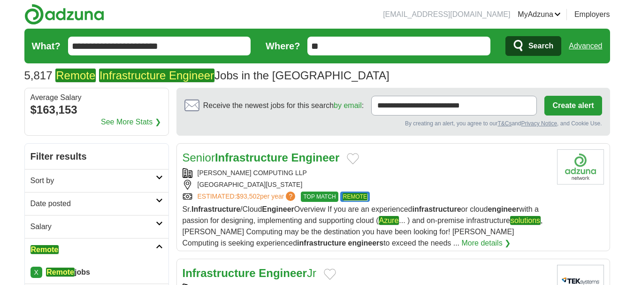
click at [396, 188] on div "[GEOGRAPHIC_DATA][US_STATE]" at bounding box center [366, 185] width 367 height 10
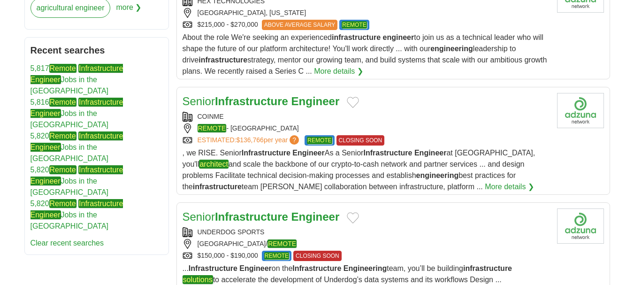
scroll to position [537, 0]
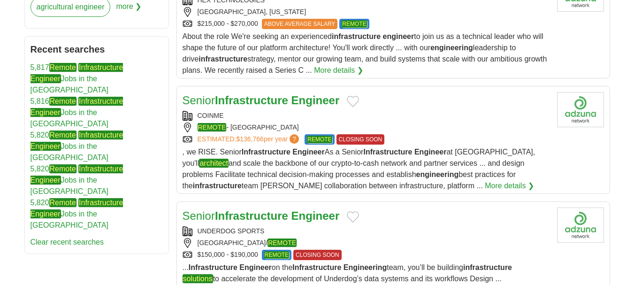
click at [309, 119] on div "COINME" at bounding box center [366, 116] width 367 height 10
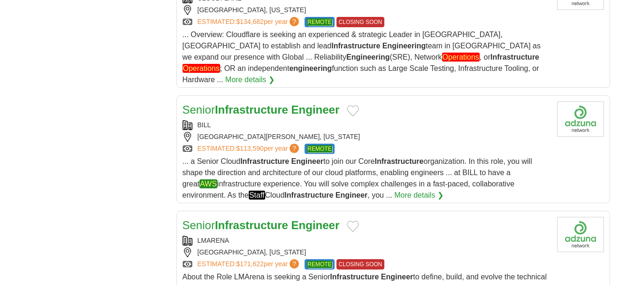
scroll to position [921, 0]
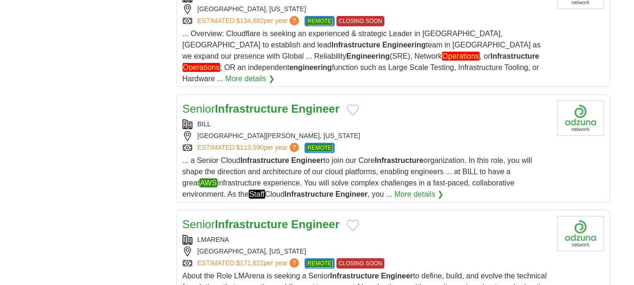
click at [276, 119] on div "BILL SAN JOSE, UTAH ESTIMATED: $113,590 per year ? REMOTE" at bounding box center [366, 136] width 367 height 34
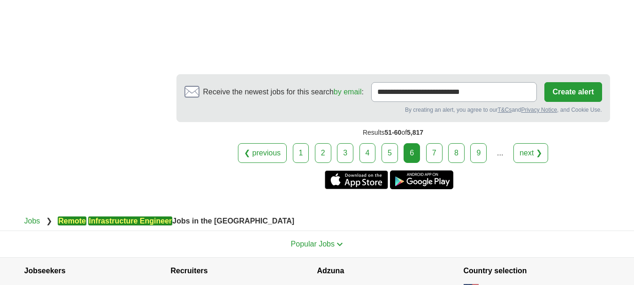
scroll to position [1497, 0]
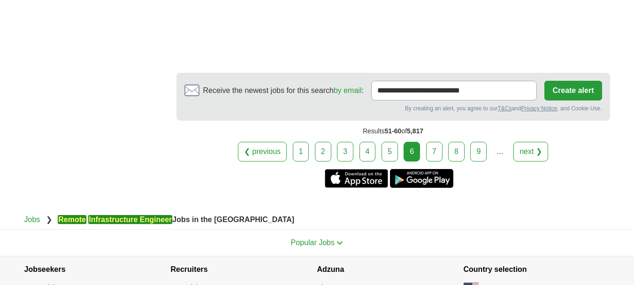
click at [430, 149] on link "7" at bounding box center [434, 152] width 16 height 20
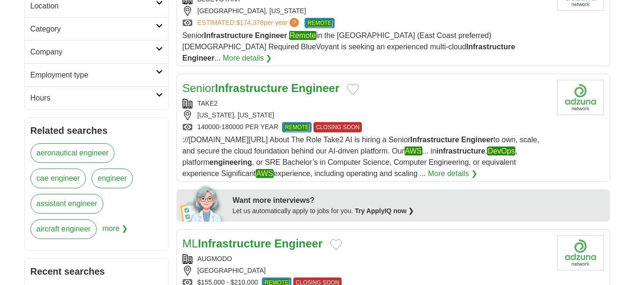
scroll to position [290, 0]
click at [372, 98] on div "TAKE2" at bounding box center [366, 103] width 367 height 10
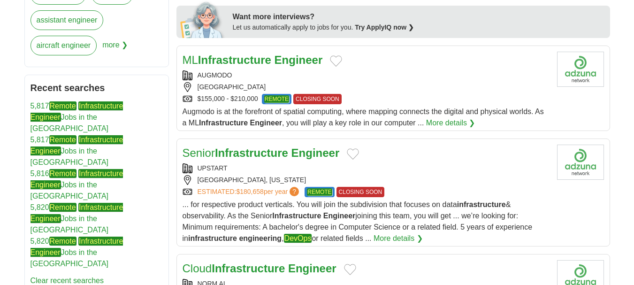
scroll to position [473, 0]
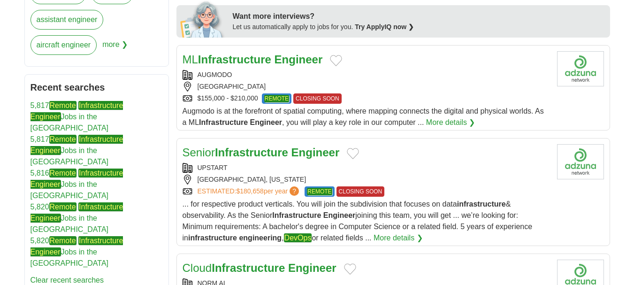
click at [379, 106] on div "Augmodo is at the forefront of spatial computing, where mapping connects the di…" at bounding box center [366, 117] width 367 height 23
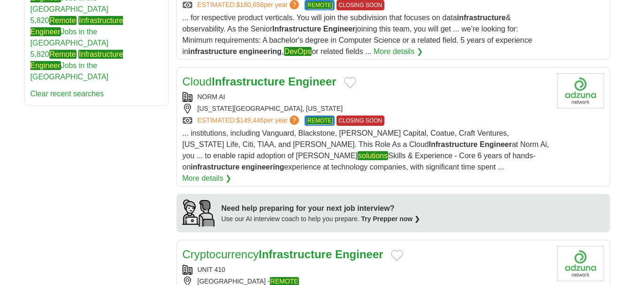
scroll to position [661, 0]
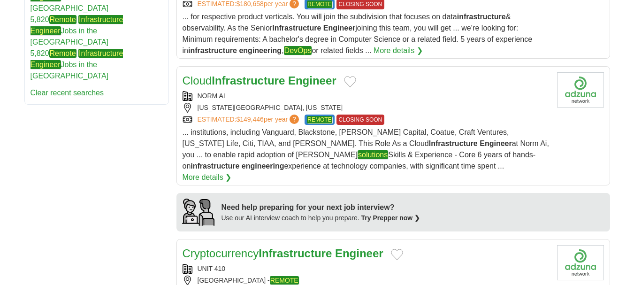
click at [324, 103] on div "[US_STATE][GEOGRAPHIC_DATA], [US_STATE]" at bounding box center [366, 108] width 367 height 10
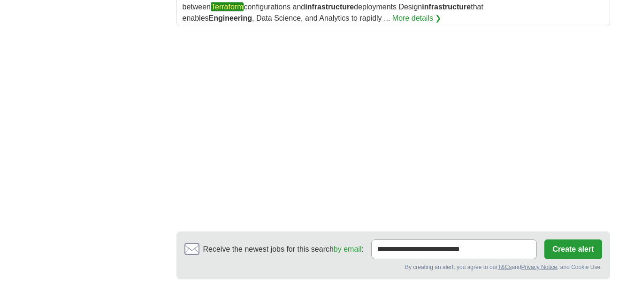
scroll to position [1311, 0]
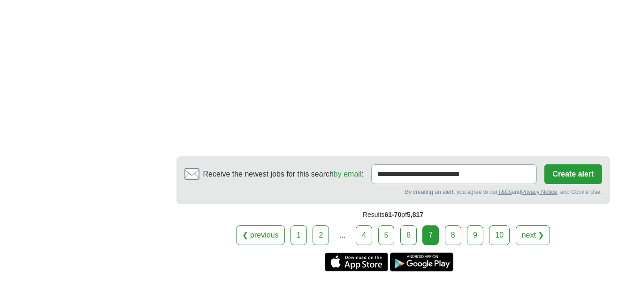
scroll to position [1382, 0]
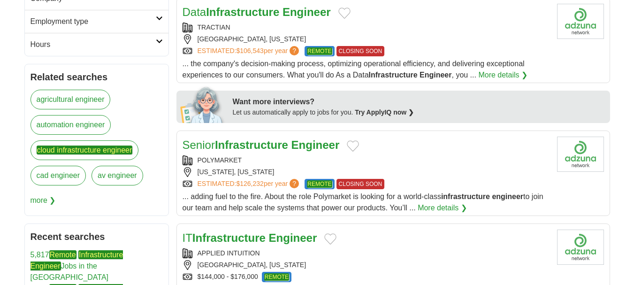
scroll to position [343, 0]
click at [288, 167] on div "[US_STATE], [US_STATE]" at bounding box center [366, 172] width 367 height 10
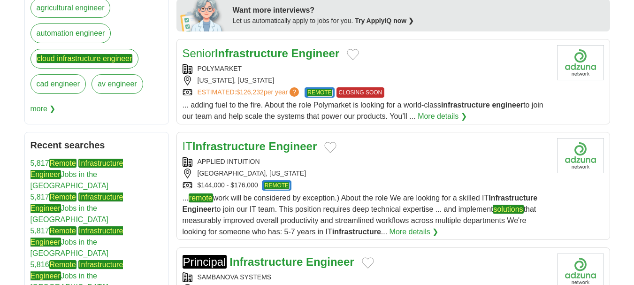
scroll to position [435, 0]
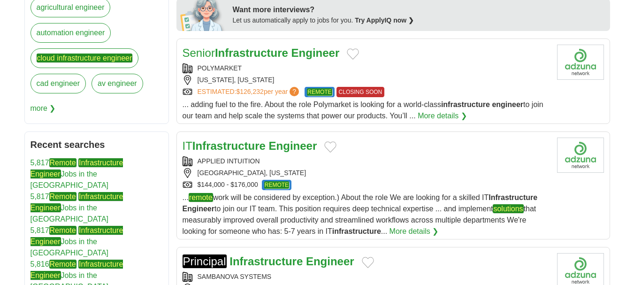
click at [334, 156] on div "APPLIED INTUITION" at bounding box center [366, 161] width 367 height 10
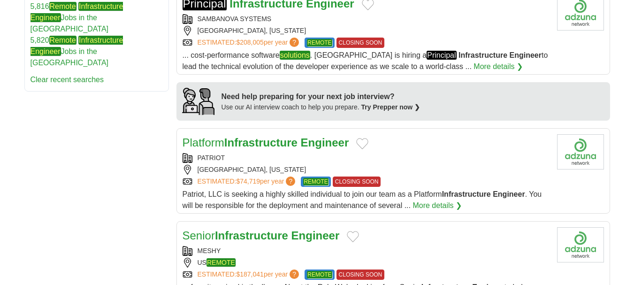
scroll to position [694, 0]
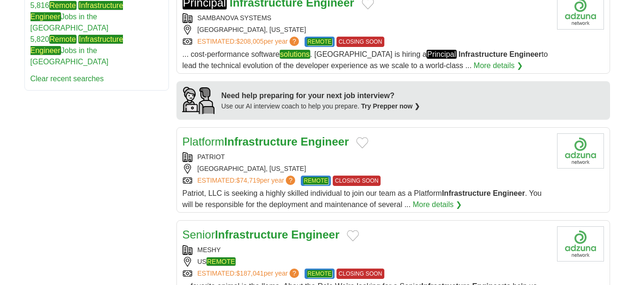
click at [282, 152] on div "PATRIOT" at bounding box center [366, 157] width 367 height 10
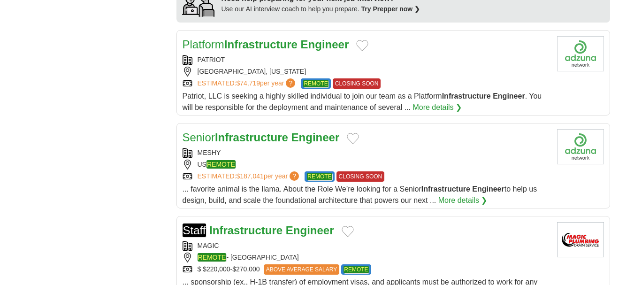
scroll to position [795, 0]
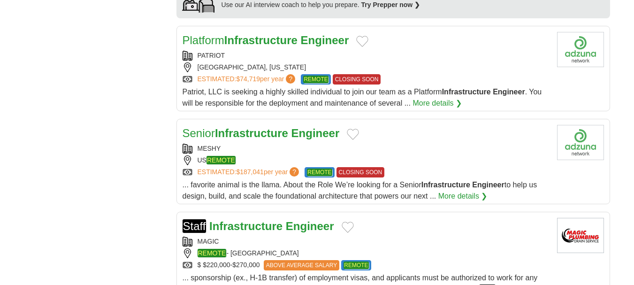
click at [253, 144] on div "MESHY" at bounding box center [366, 149] width 367 height 10
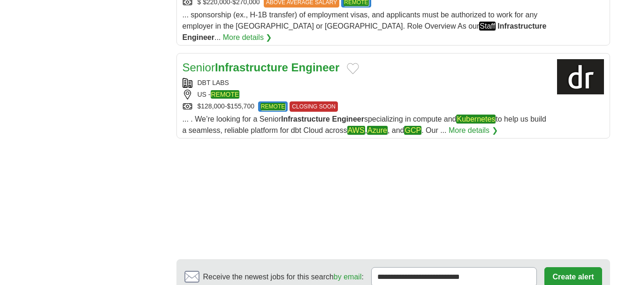
scroll to position [1057, 0]
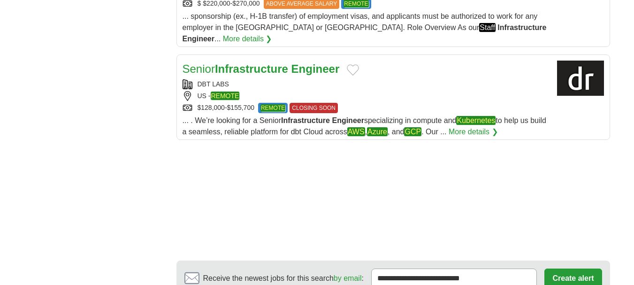
click at [330, 79] on div "DBT LABS" at bounding box center [366, 84] width 367 height 10
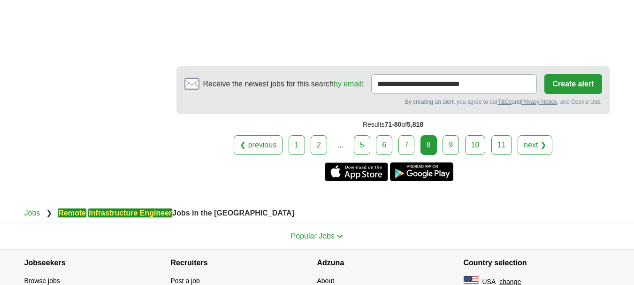
scroll to position [1255, 0]
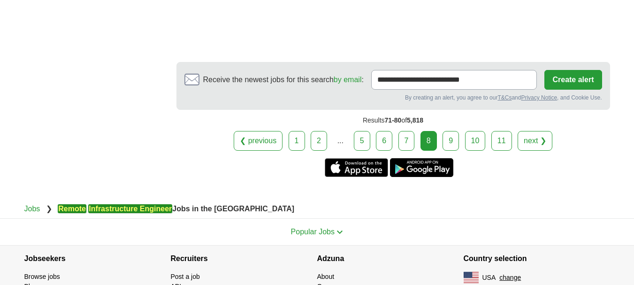
click at [455, 131] on link "9" at bounding box center [451, 141] width 16 height 20
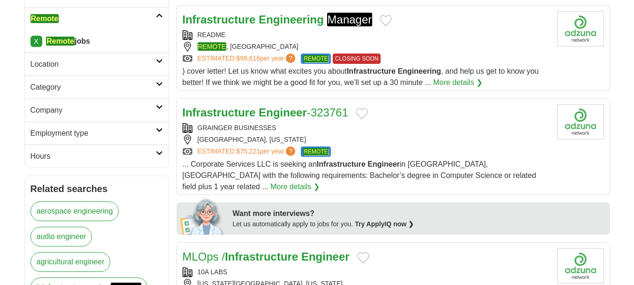
click at [353, 136] on div "LAKE FOREST, ILLINOIS" at bounding box center [366, 140] width 367 height 10
